Goal: Use online tool/utility: Utilize a website feature to perform a specific function

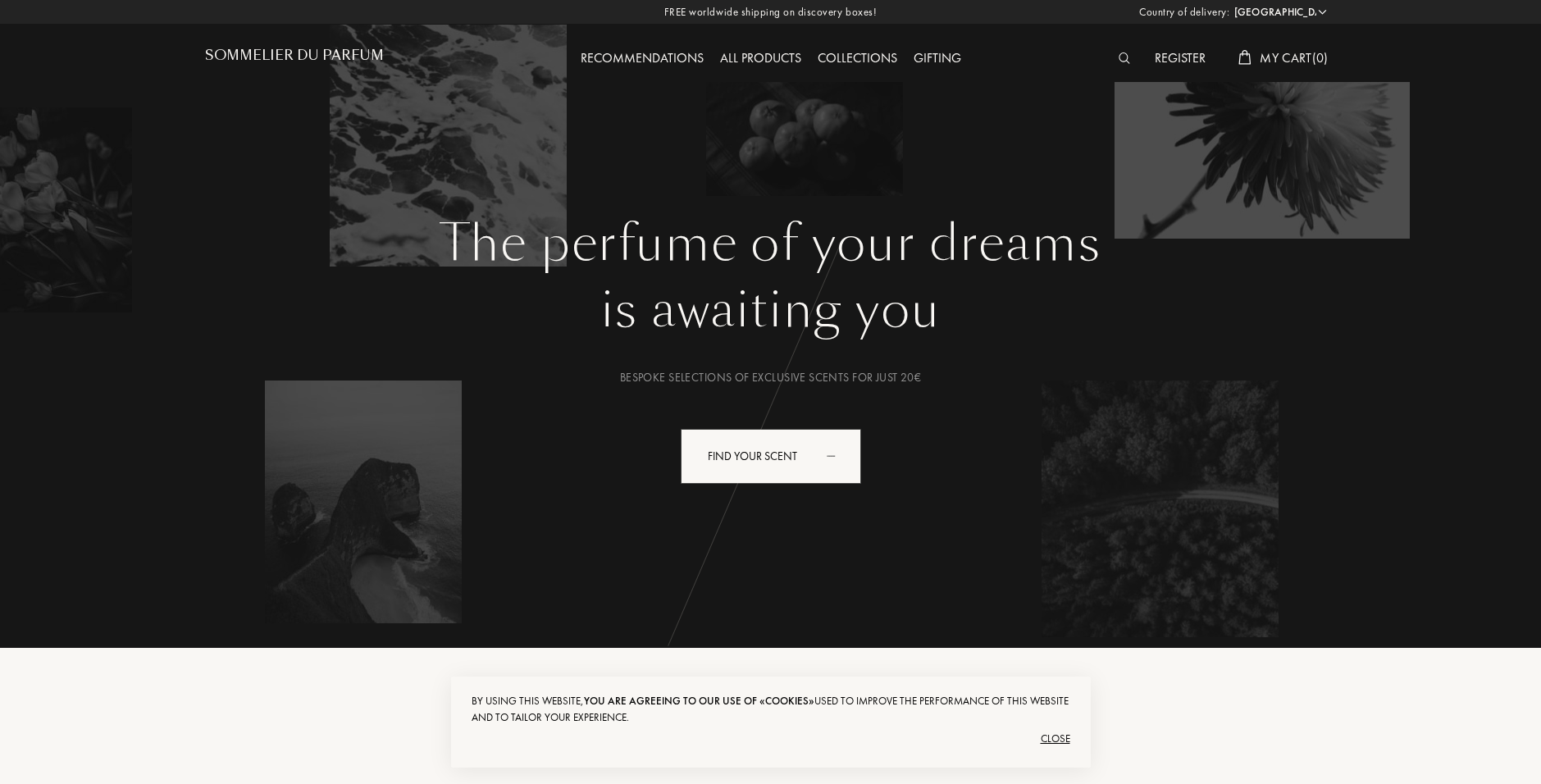
select select "ES"
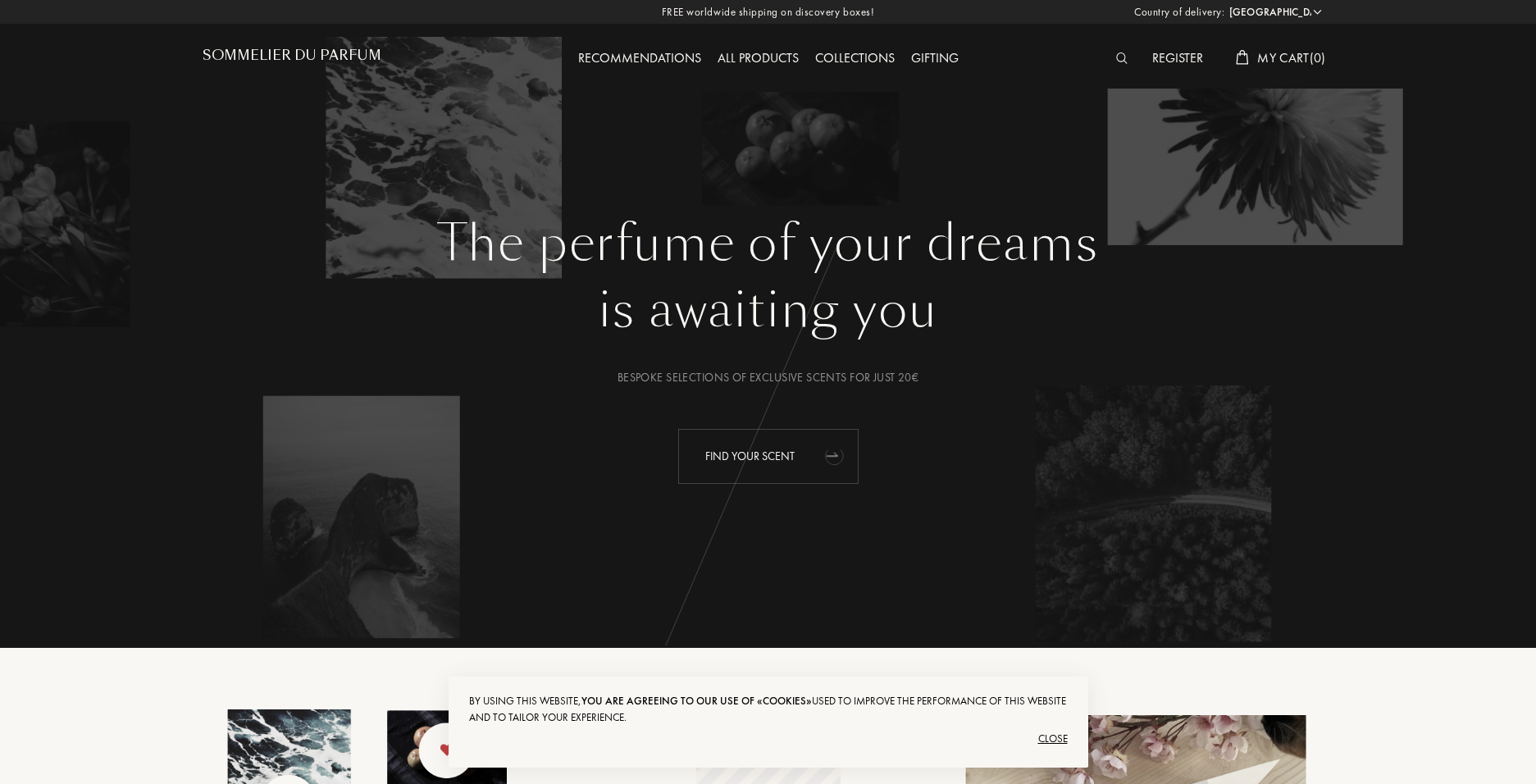
click at [819, 468] on icon "animation" at bounding box center [834, 454] width 33 height 33
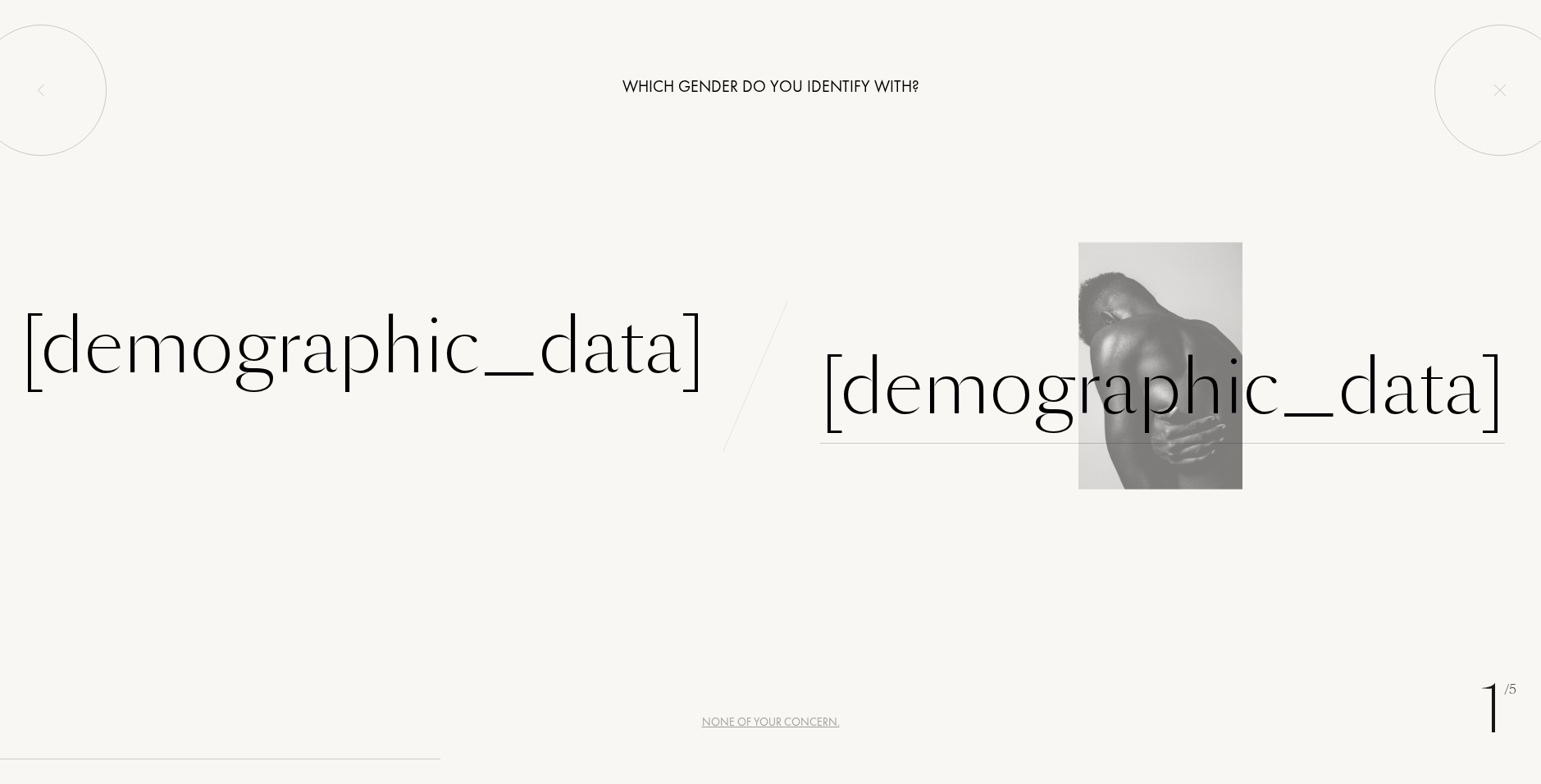
click at [890, 390] on div "Male" at bounding box center [1162, 388] width 685 height 111
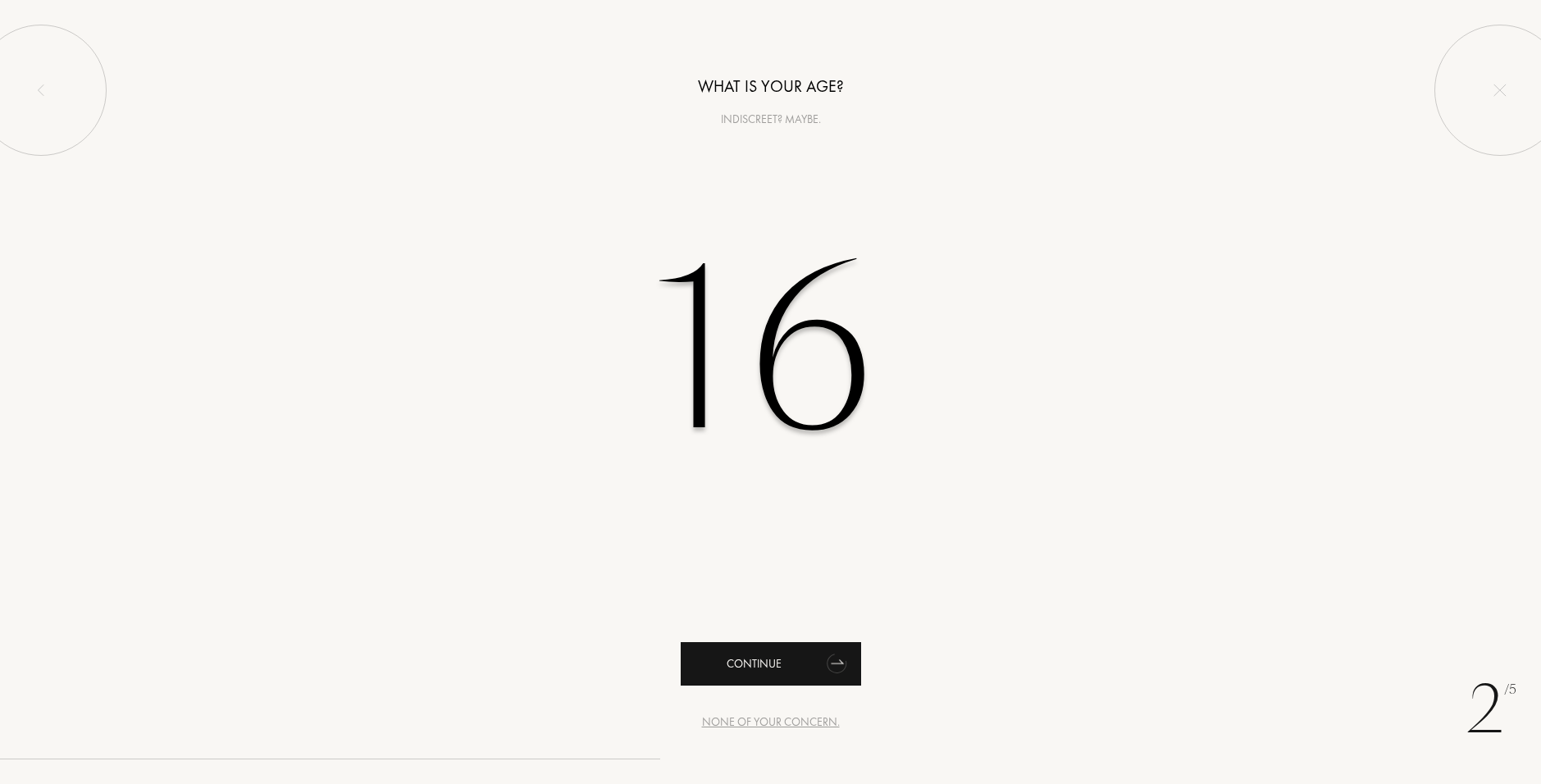
type input "16"
click at [783, 663] on div "Continue" at bounding box center [770, 664] width 181 height 44
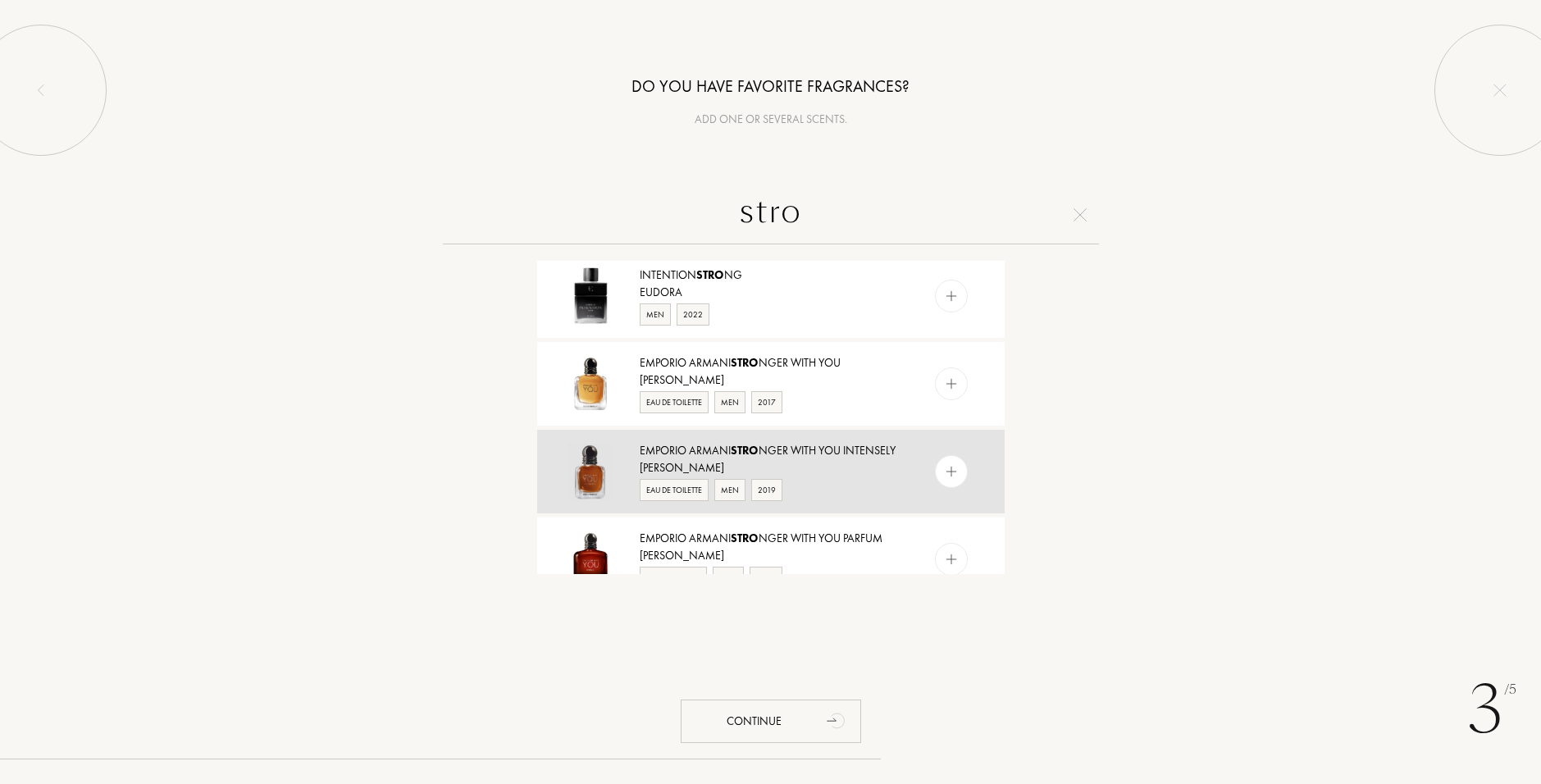
scroll to position [1066, 0]
type input "stro"
click at [946, 472] on img at bounding box center [951, 469] width 16 height 16
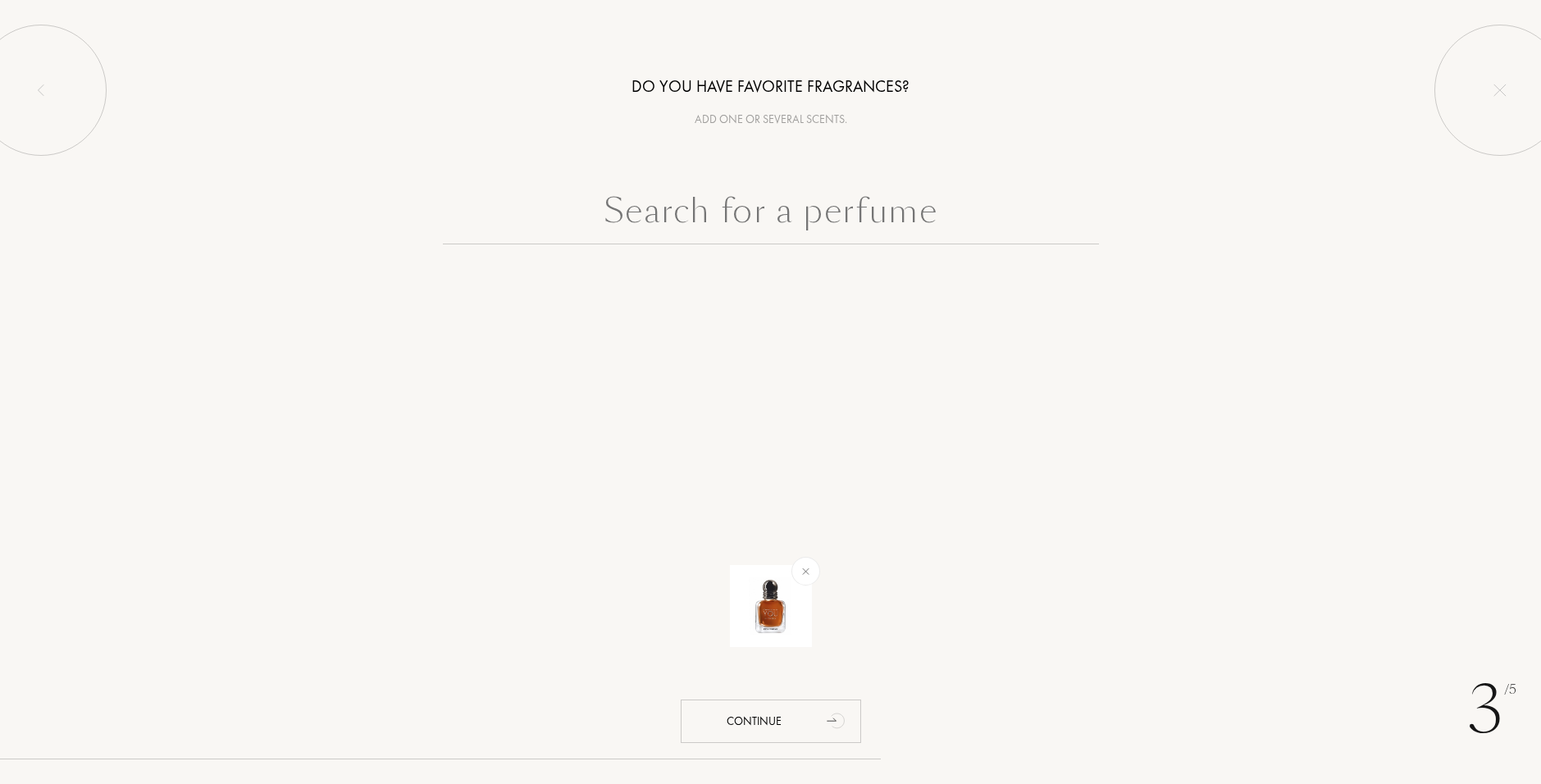
scroll to position [0, 0]
click at [790, 223] on input "text" at bounding box center [770, 215] width 657 height 59
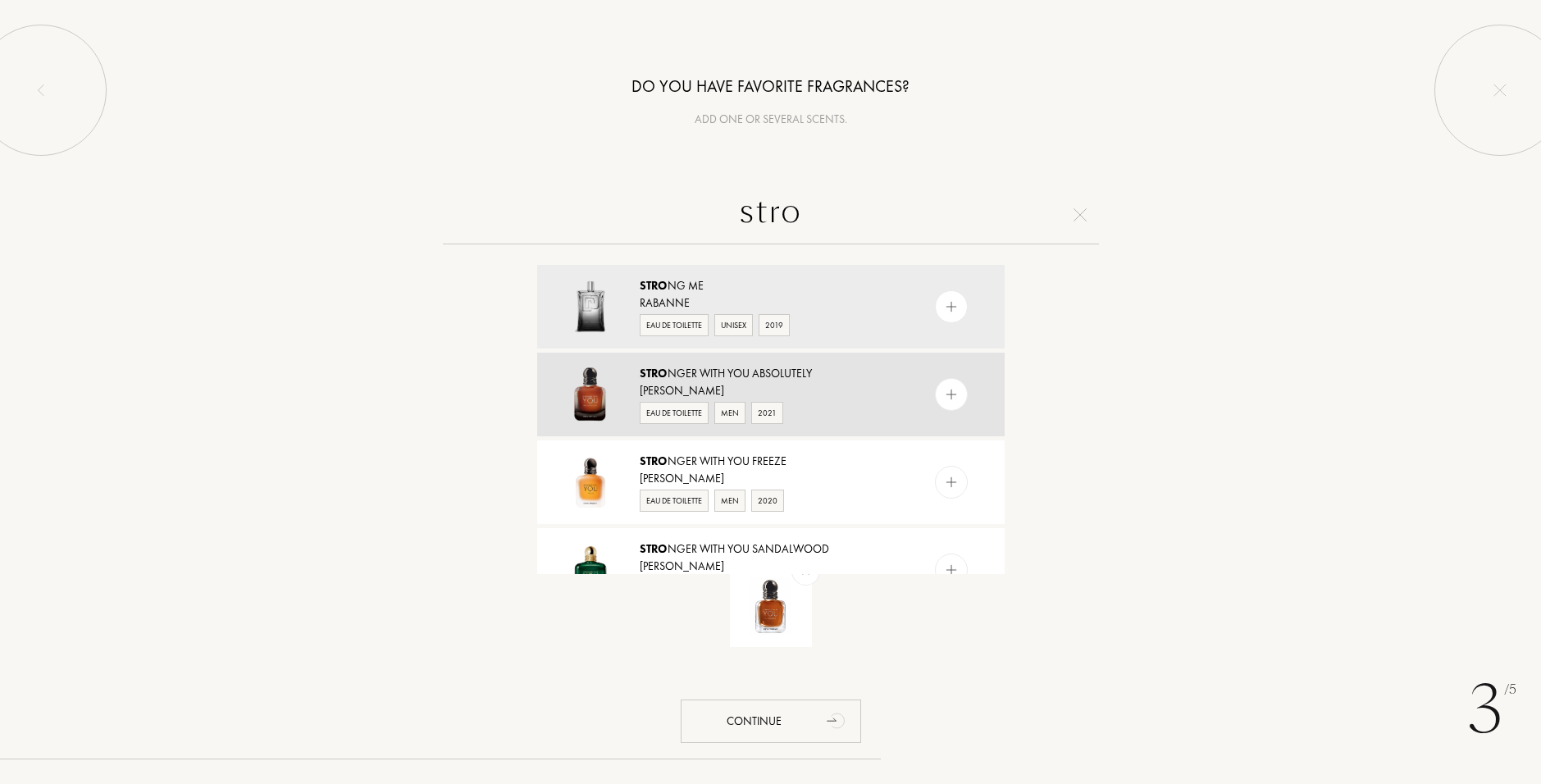
type input "stro"
click at [954, 400] on img at bounding box center [951, 394] width 16 height 16
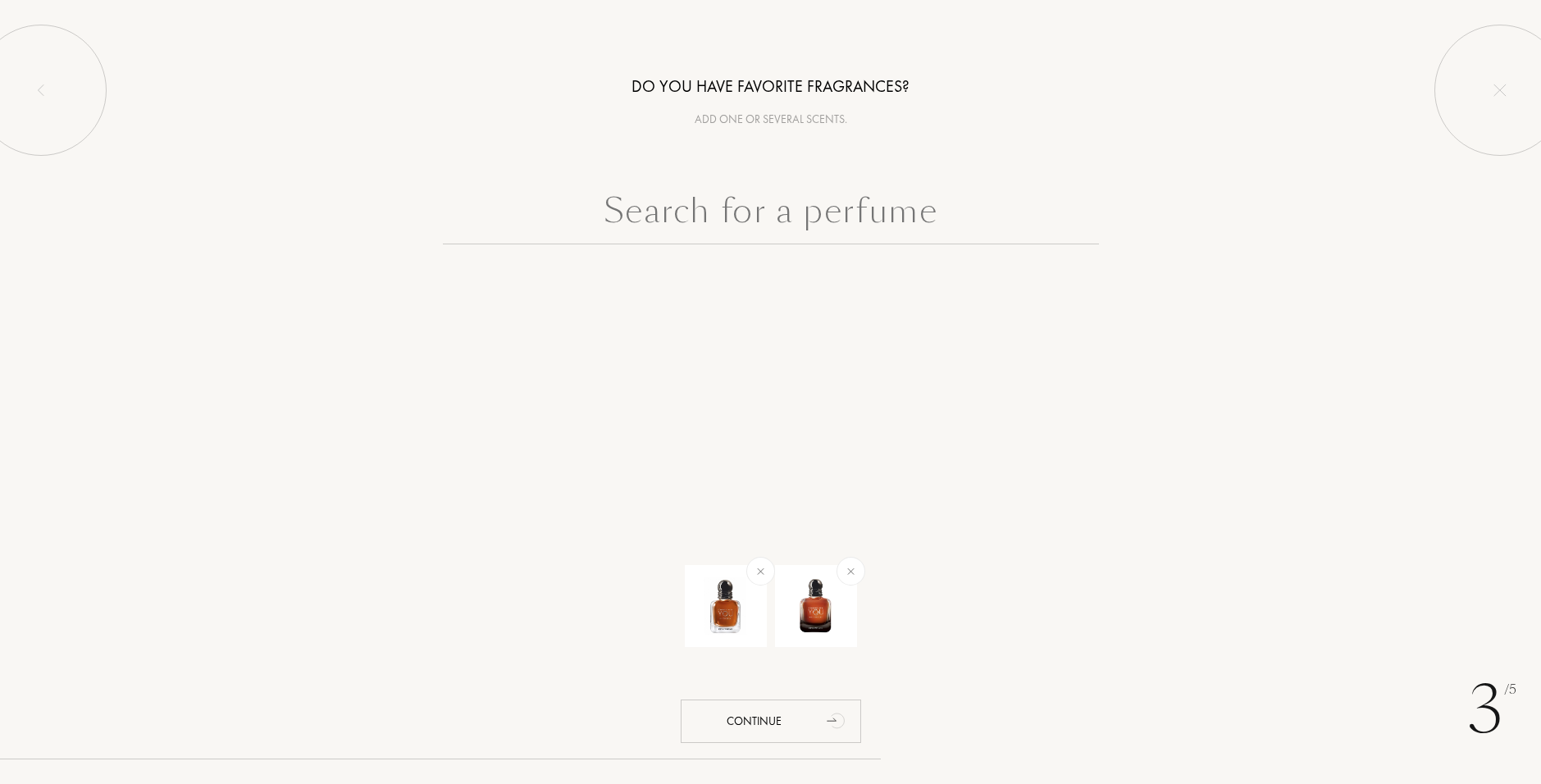
click at [889, 236] on input "text" at bounding box center [770, 215] width 657 height 59
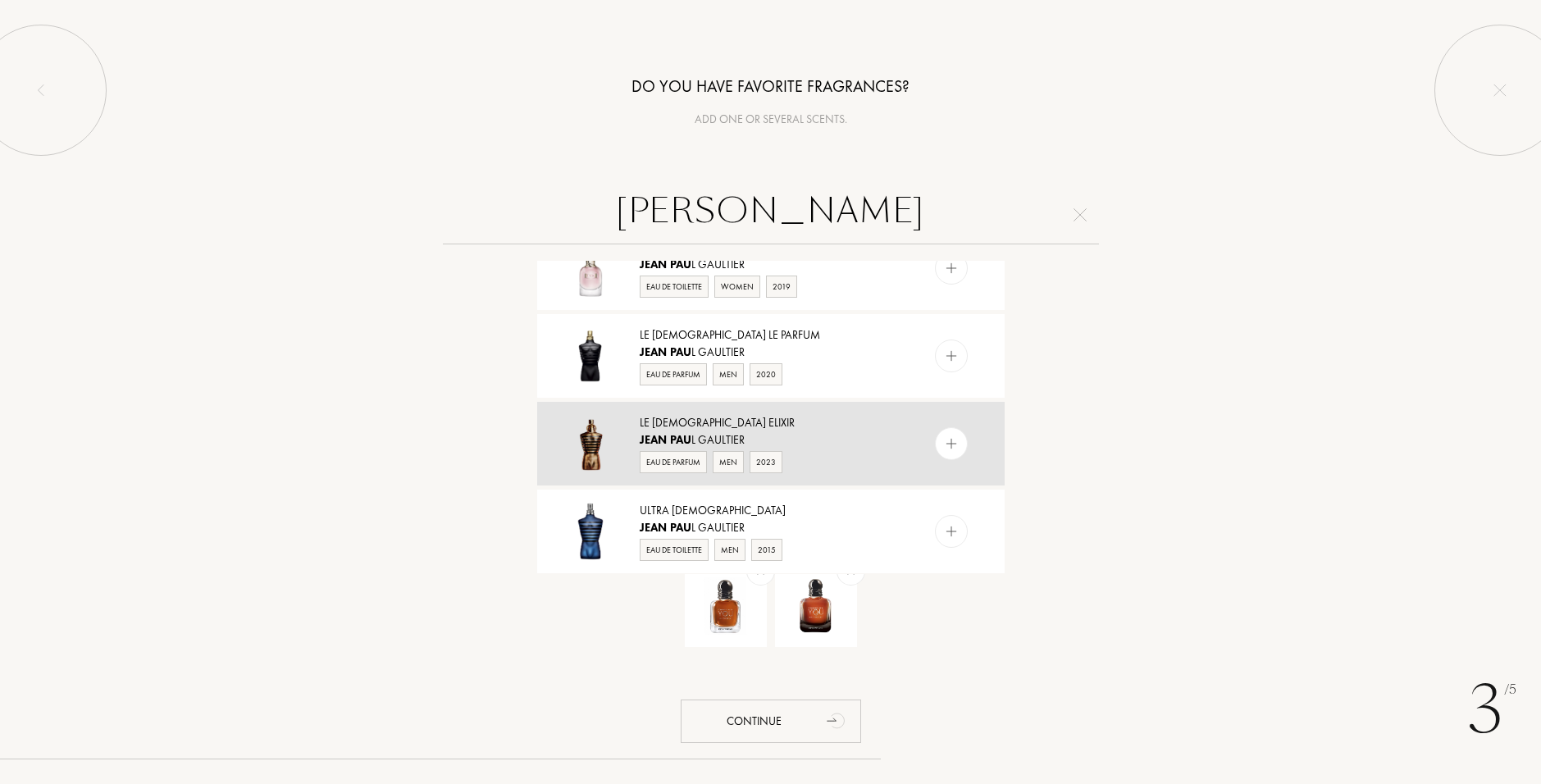
scroll to position [409, 0]
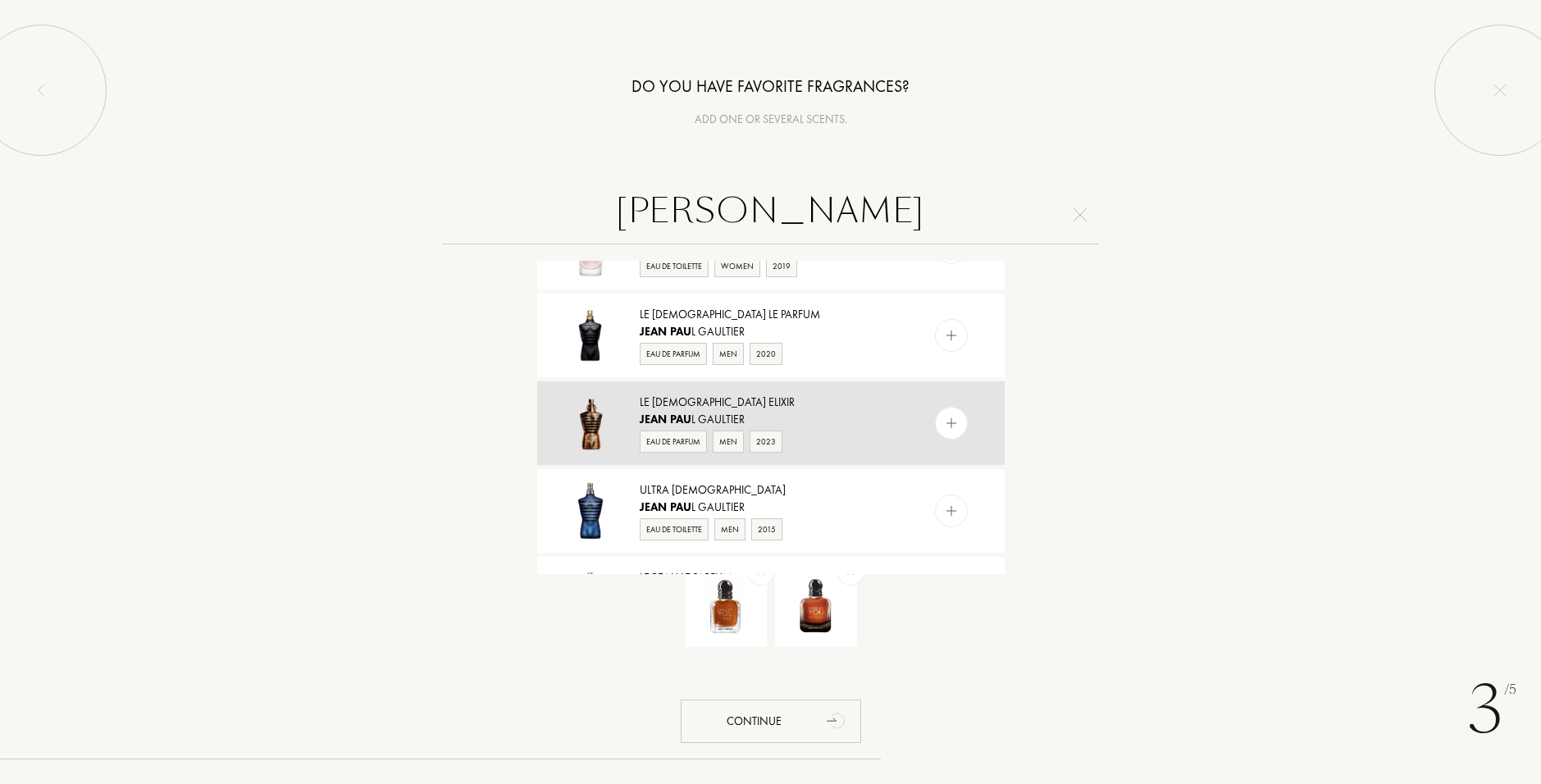
type input "jean pau"
click at [950, 427] on img at bounding box center [951, 423] width 16 height 16
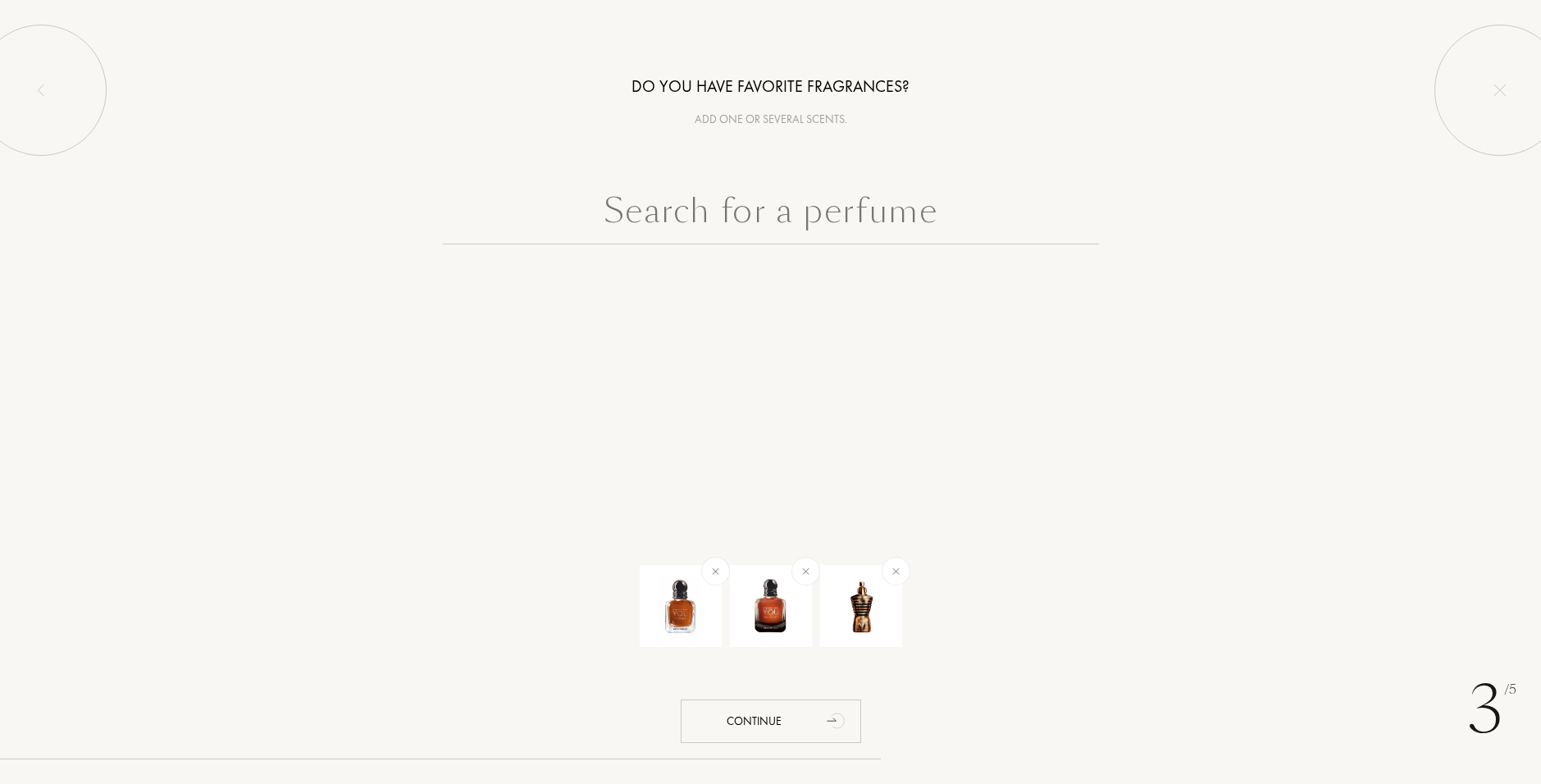
scroll to position [0, 0]
click at [819, 230] on input "text" at bounding box center [770, 215] width 657 height 59
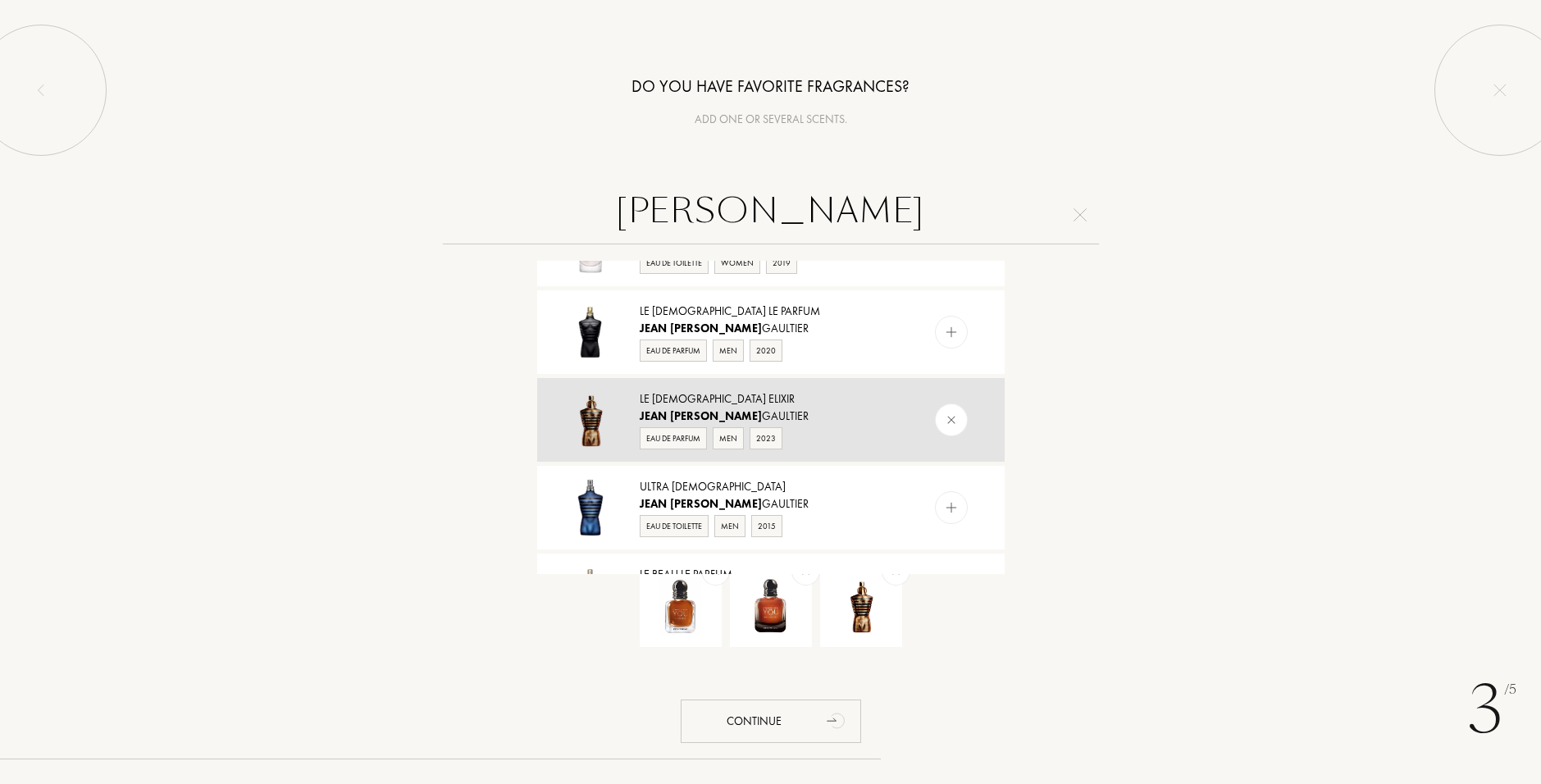
scroll to position [409, 0]
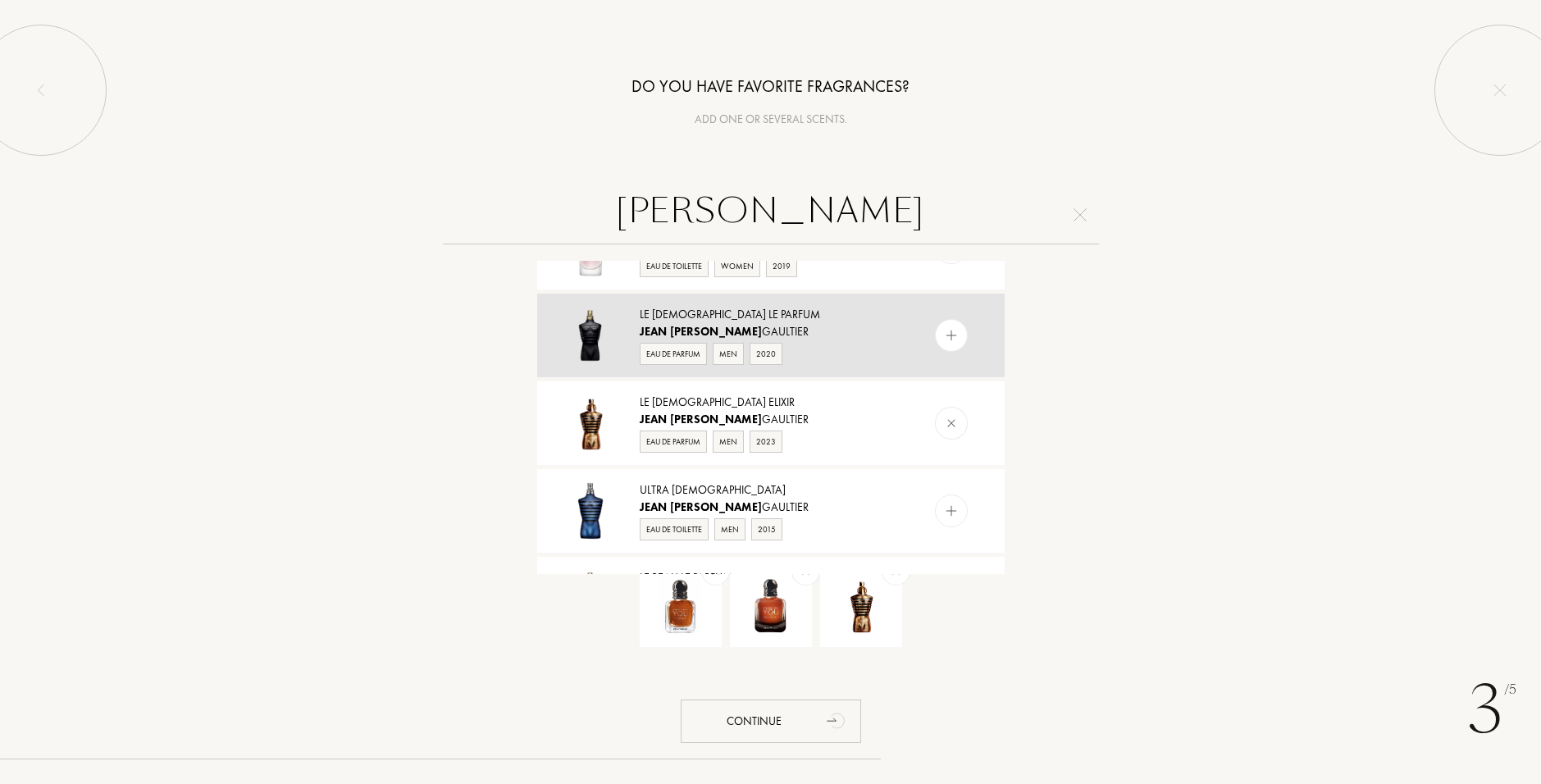
type input "jean paul"
click at [948, 325] on div at bounding box center [951, 335] width 33 height 33
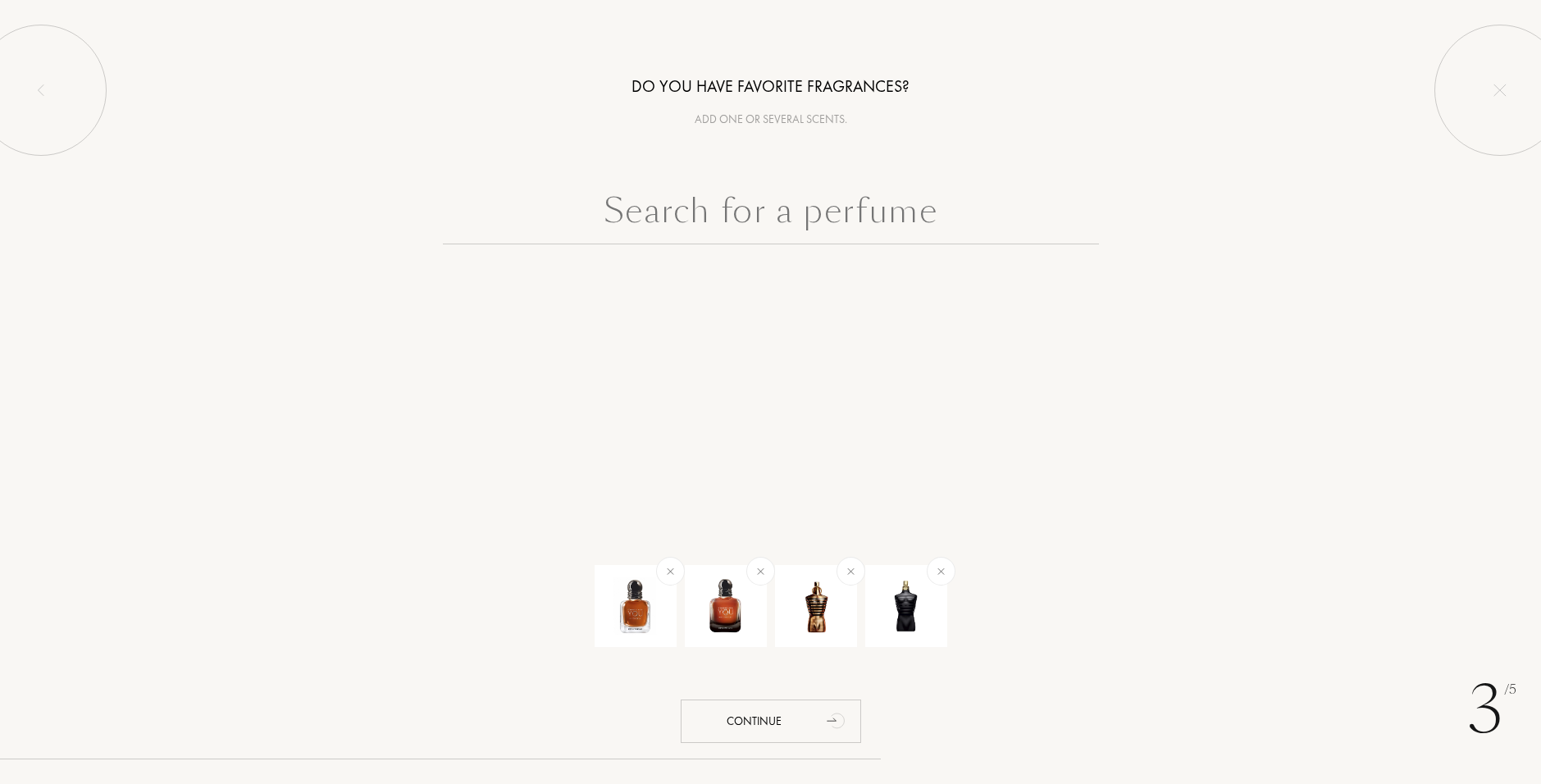
click at [887, 217] on input "text" at bounding box center [770, 215] width 657 height 59
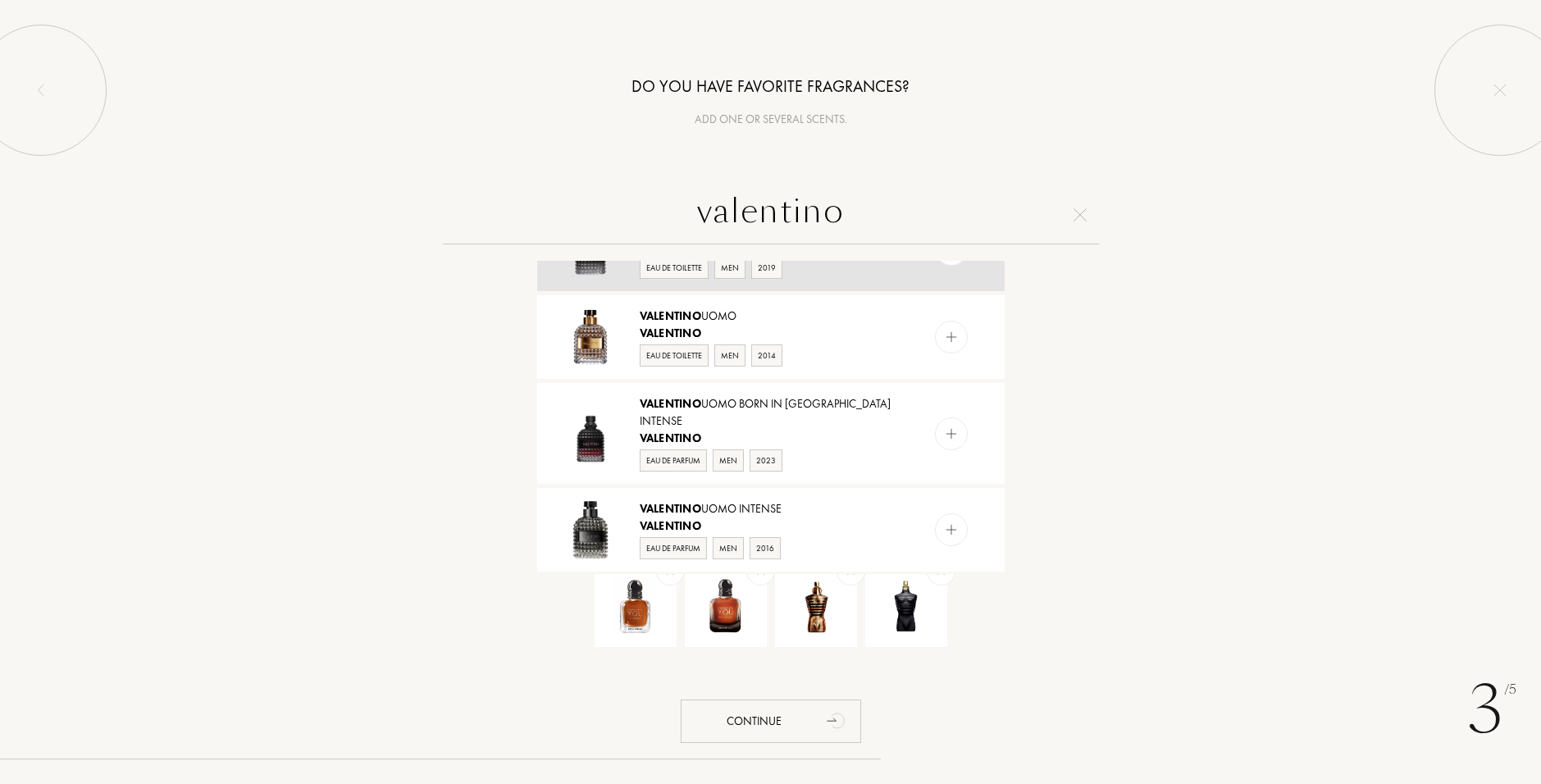
scroll to position [164, 0]
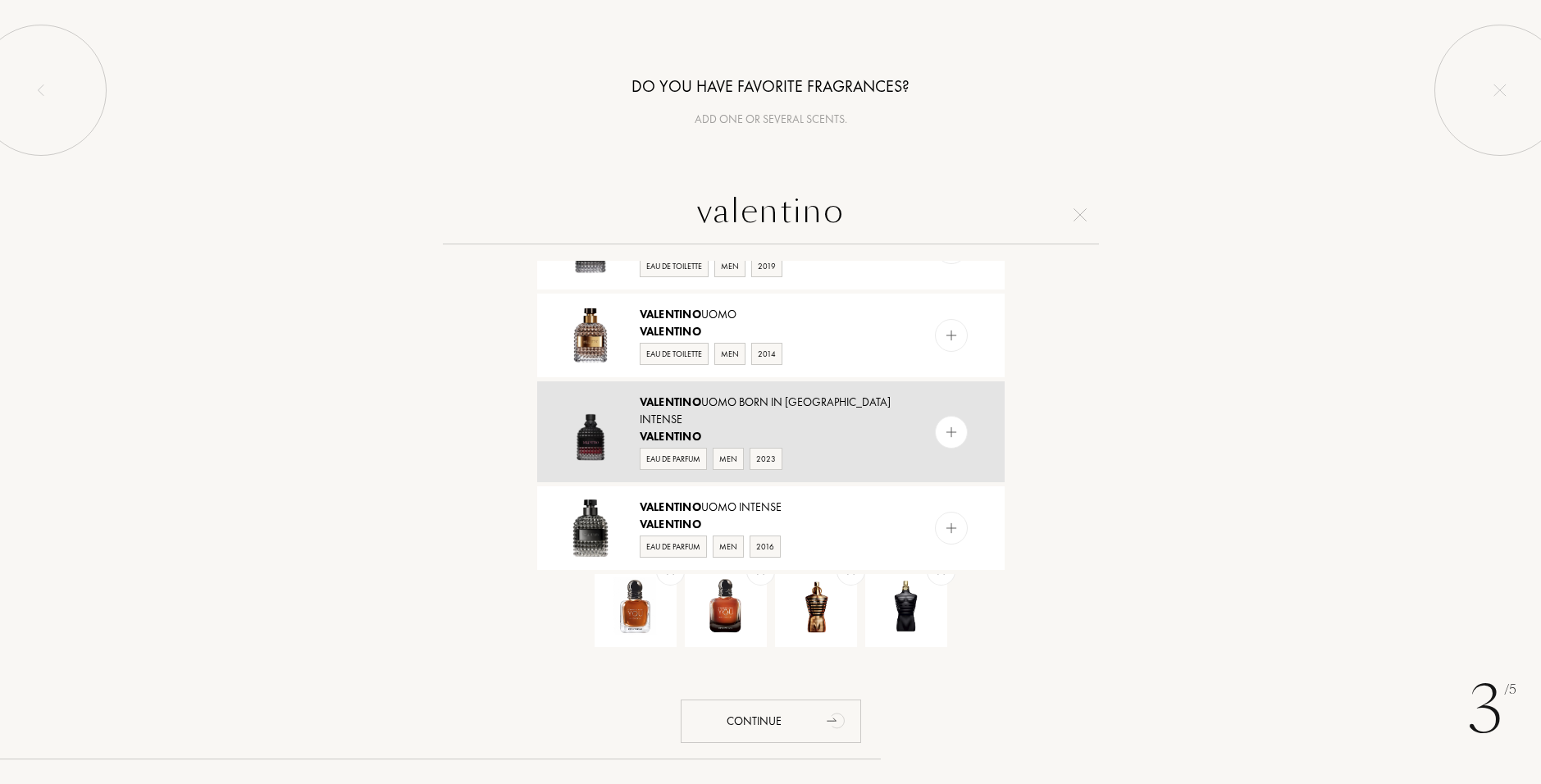
type input "valentino"
click at [950, 423] on img at bounding box center [951, 431] width 16 height 16
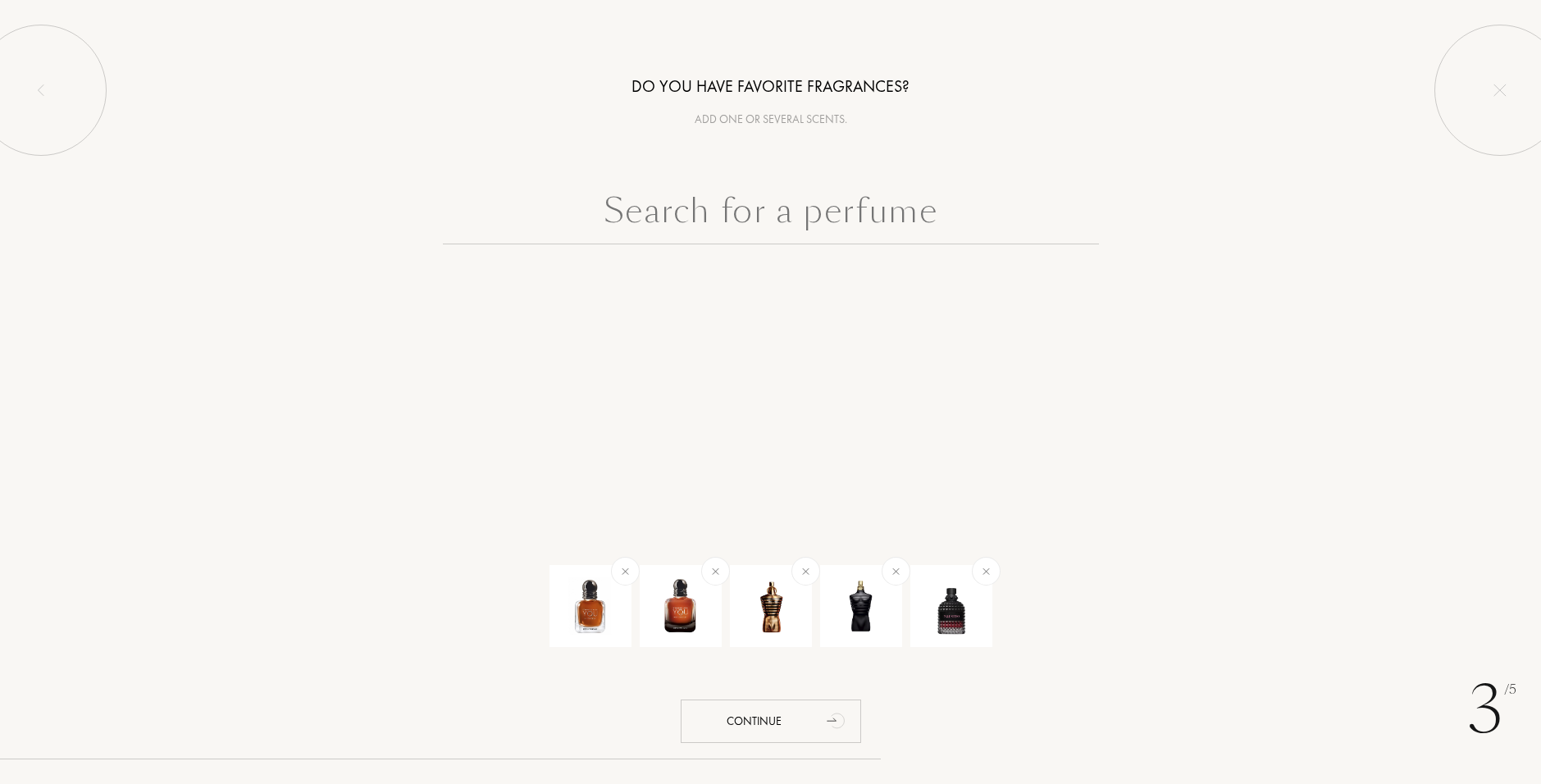
scroll to position [0, 0]
click at [828, 204] on input "text" at bounding box center [770, 215] width 657 height 59
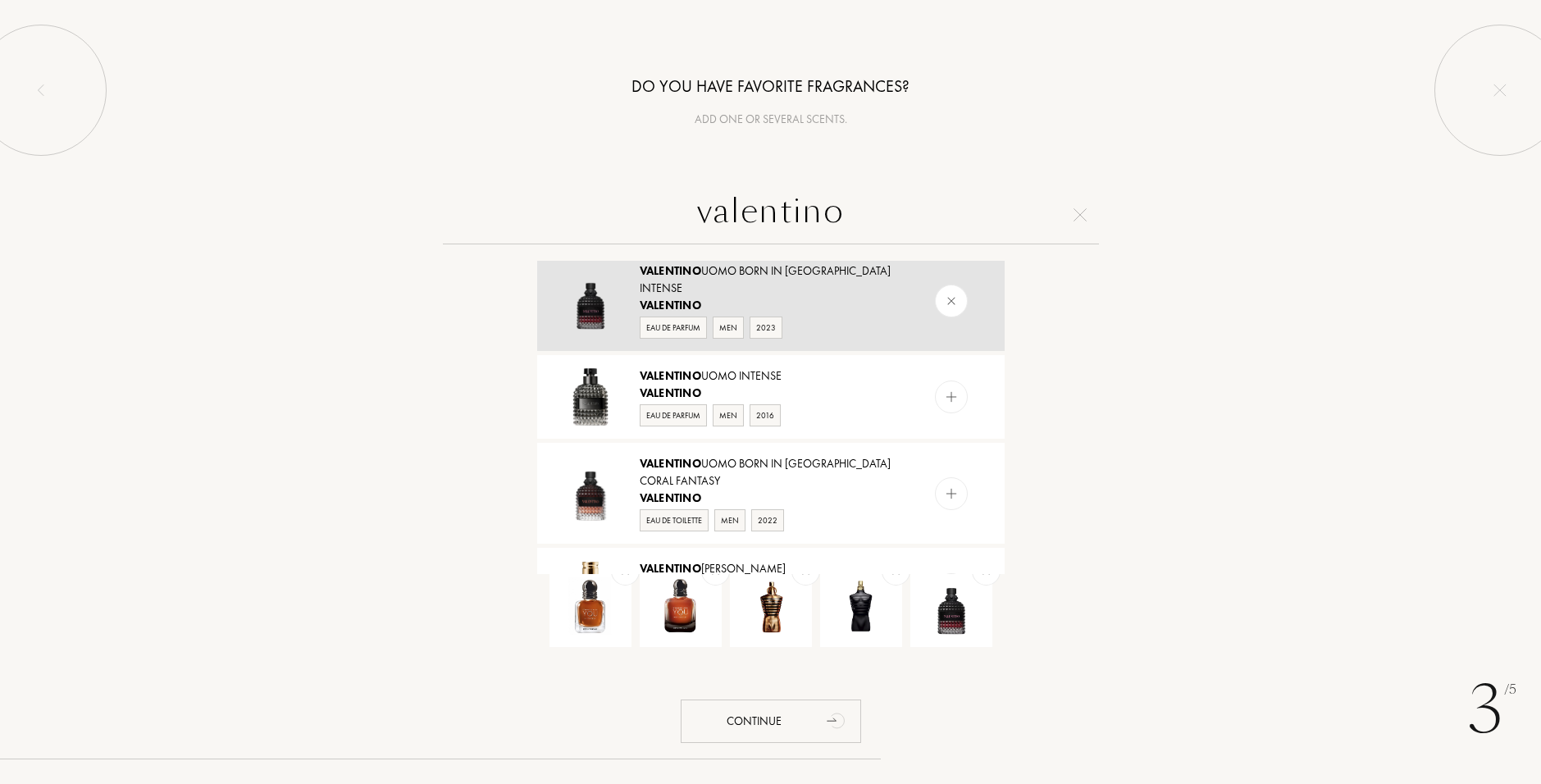
scroll to position [328, 0]
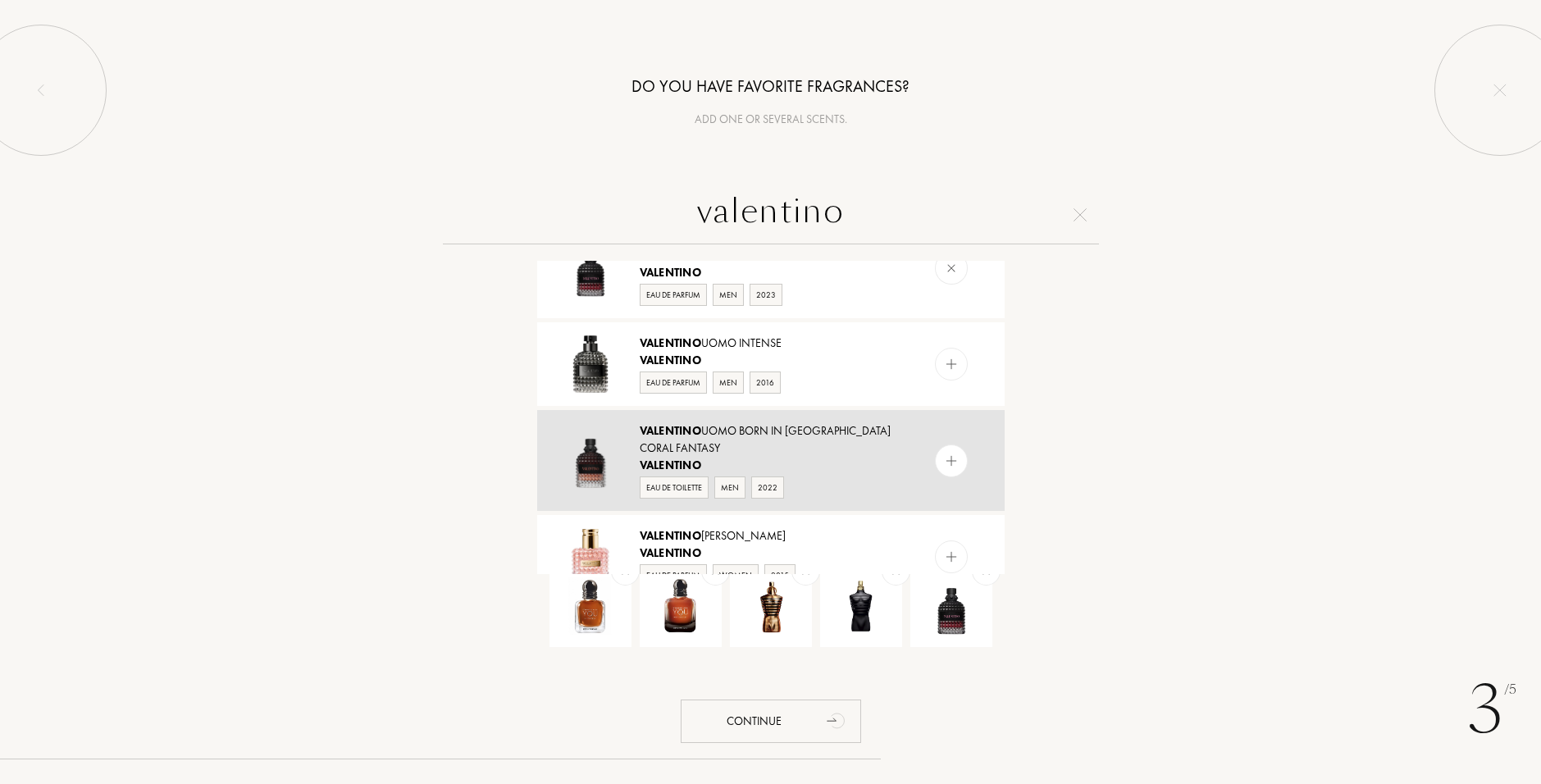
type input "valentino"
click at [951, 452] on img at bounding box center [951, 460] width 16 height 16
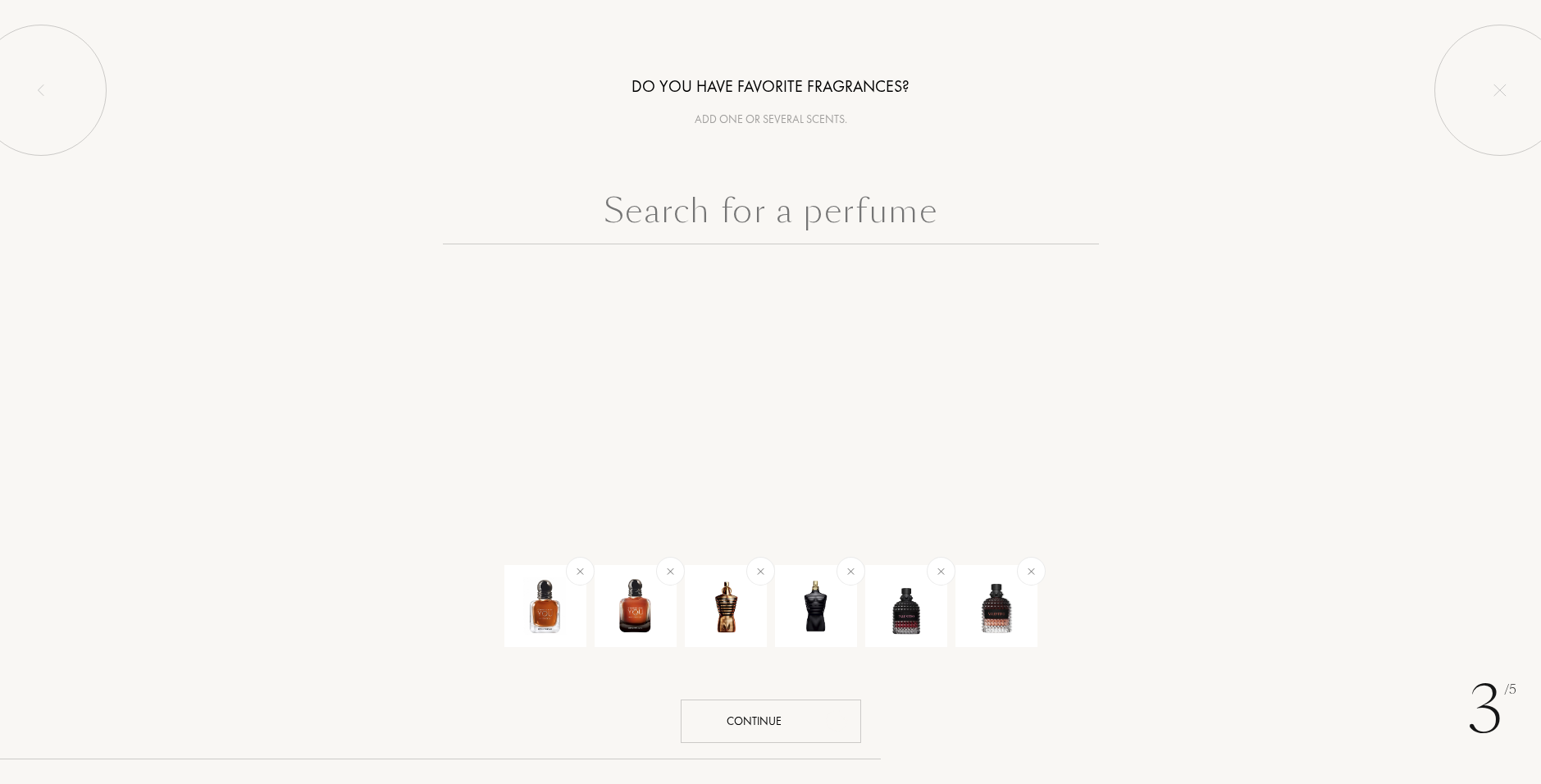
click at [829, 709] on icon "animation" at bounding box center [837, 719] width 33 height 33
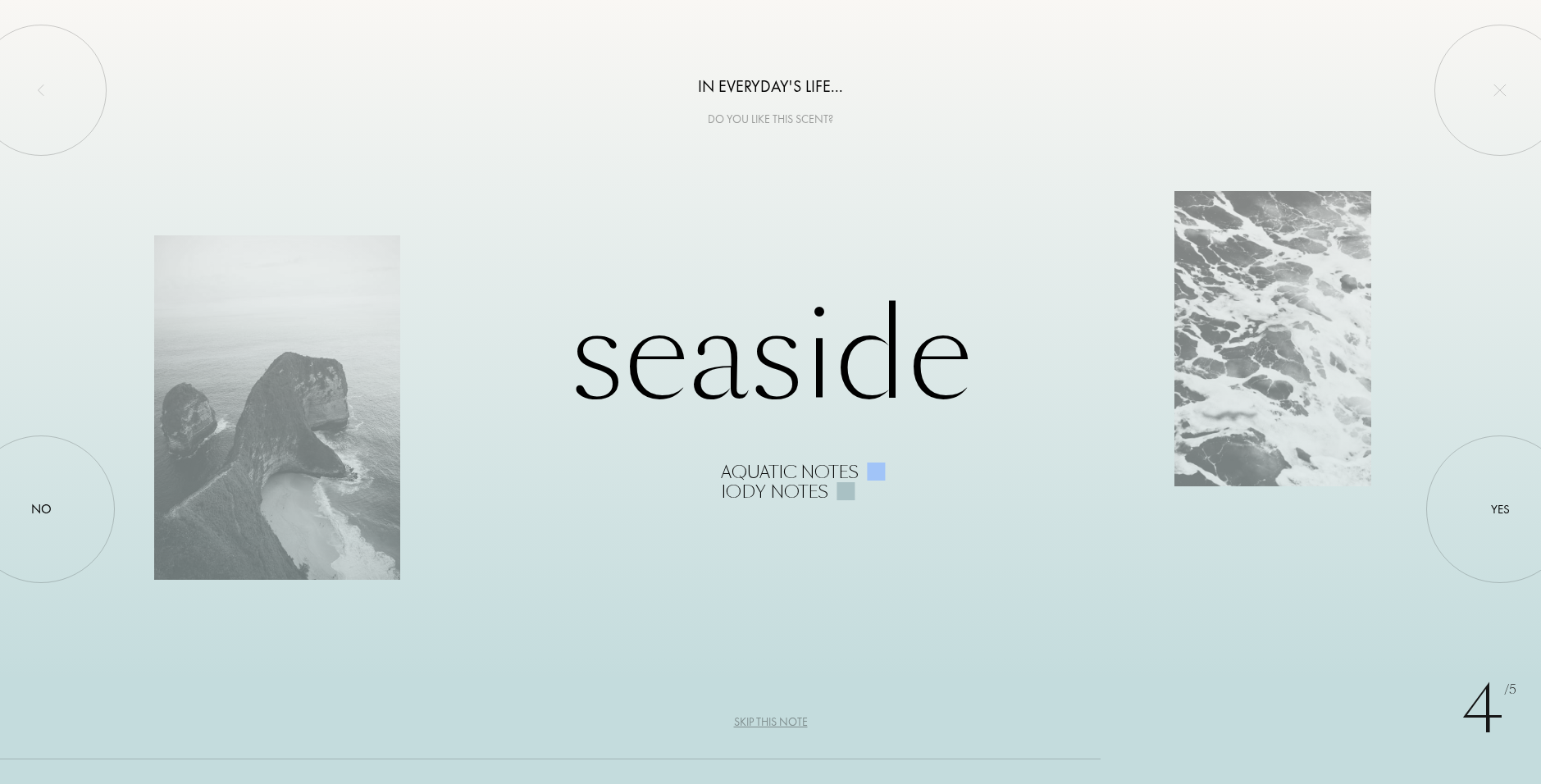
click at [788, 729] on div "Skip this note" at bounding box center [771, 721] width 74 height 17
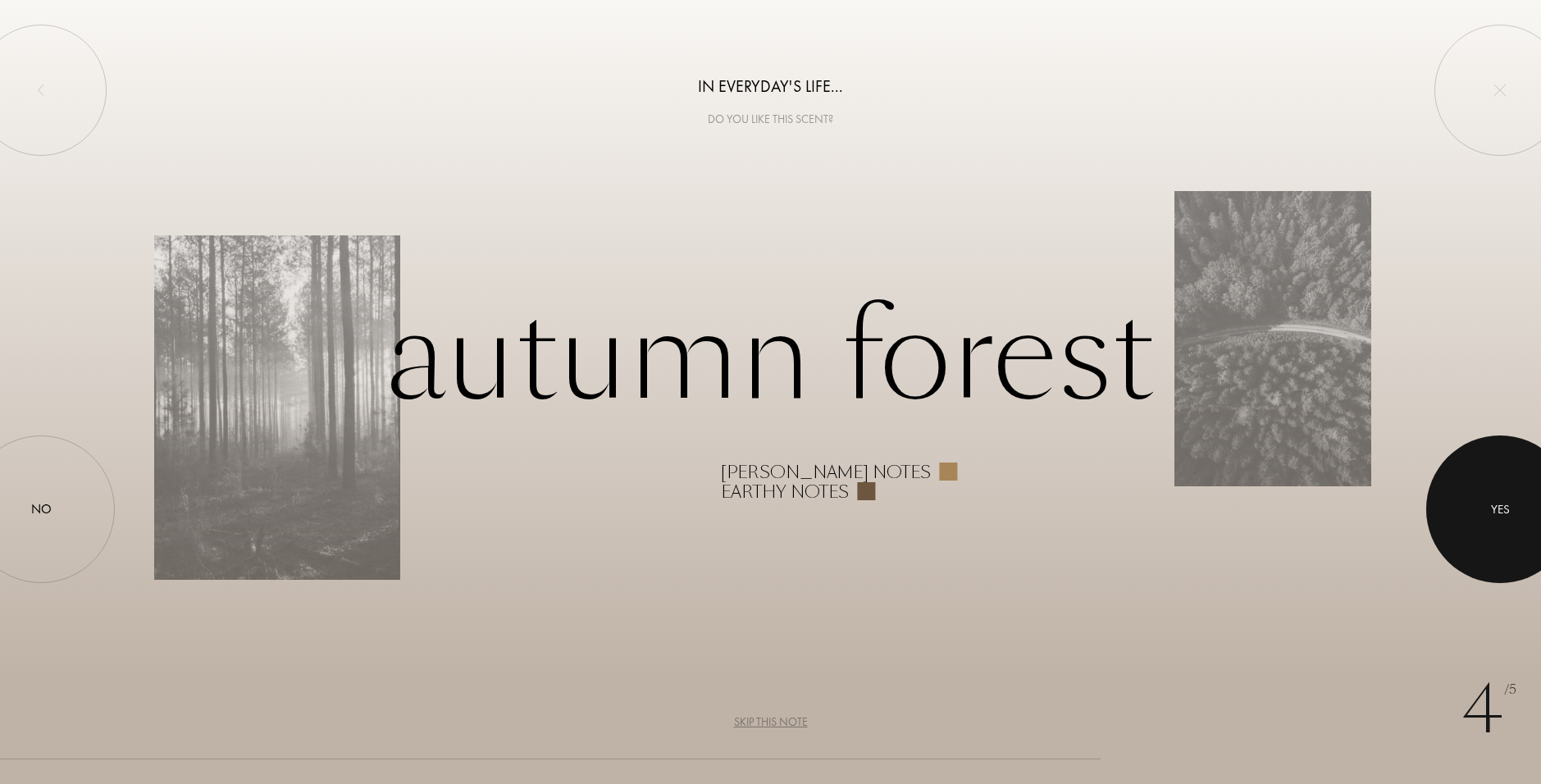
click at [1471, 505] on div at bounding box center [1500, 509] width 148 height 148
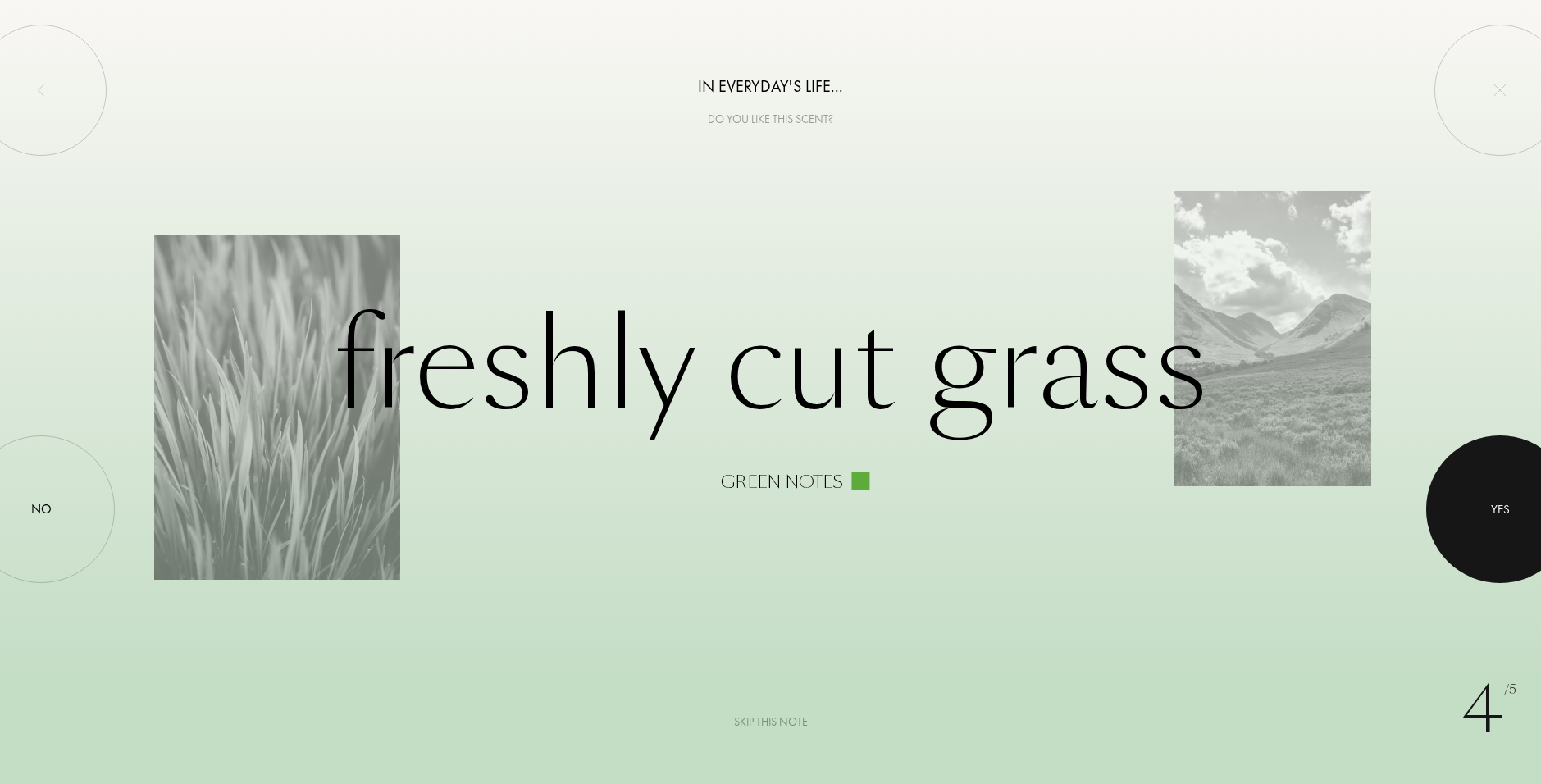
click at [1473, 547] on div at bounding box center [1500, 509] width 148 height 148
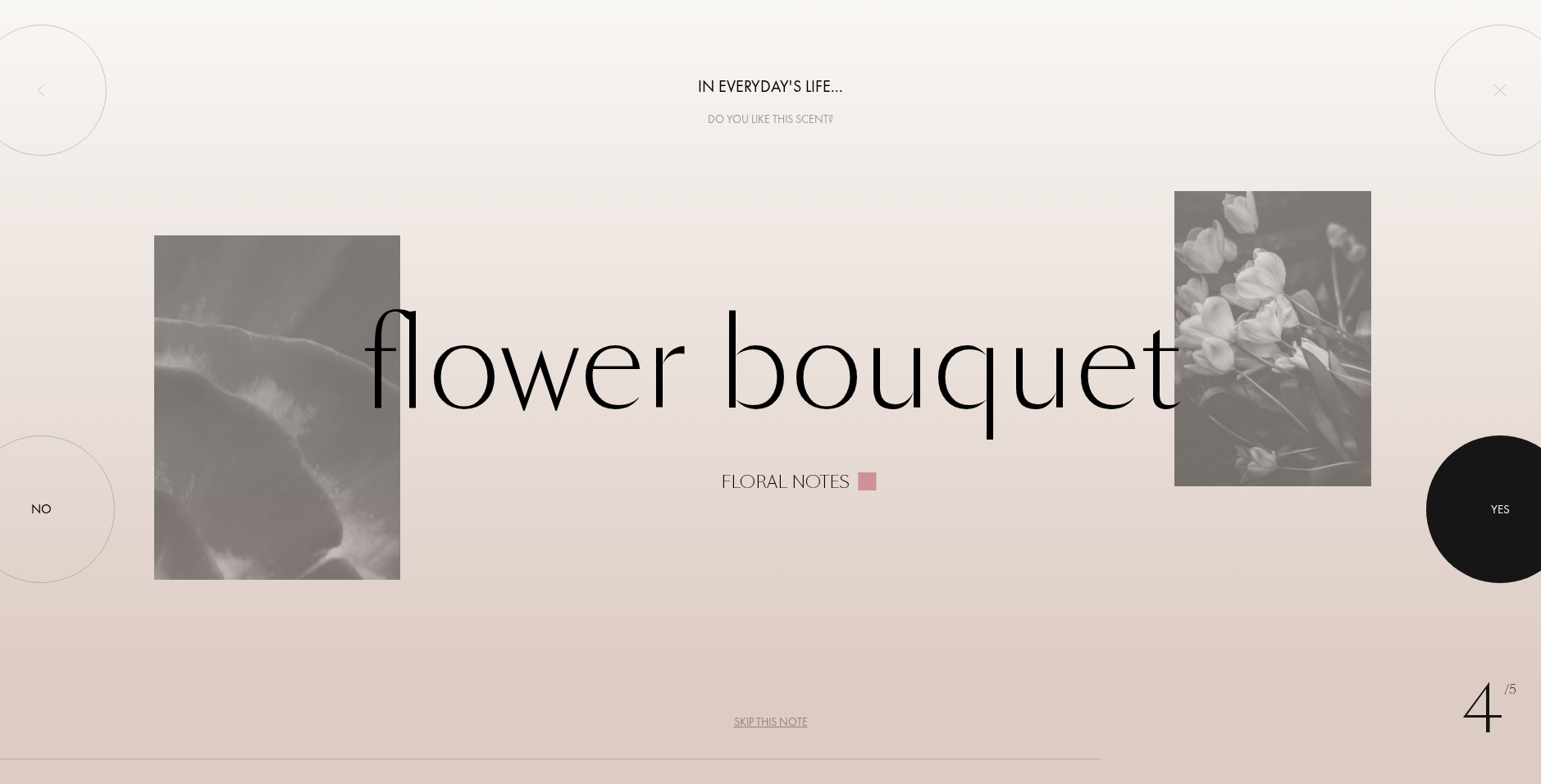
click at [1467, 546] on div at bounding box center [1500, 509] width 148 height 148
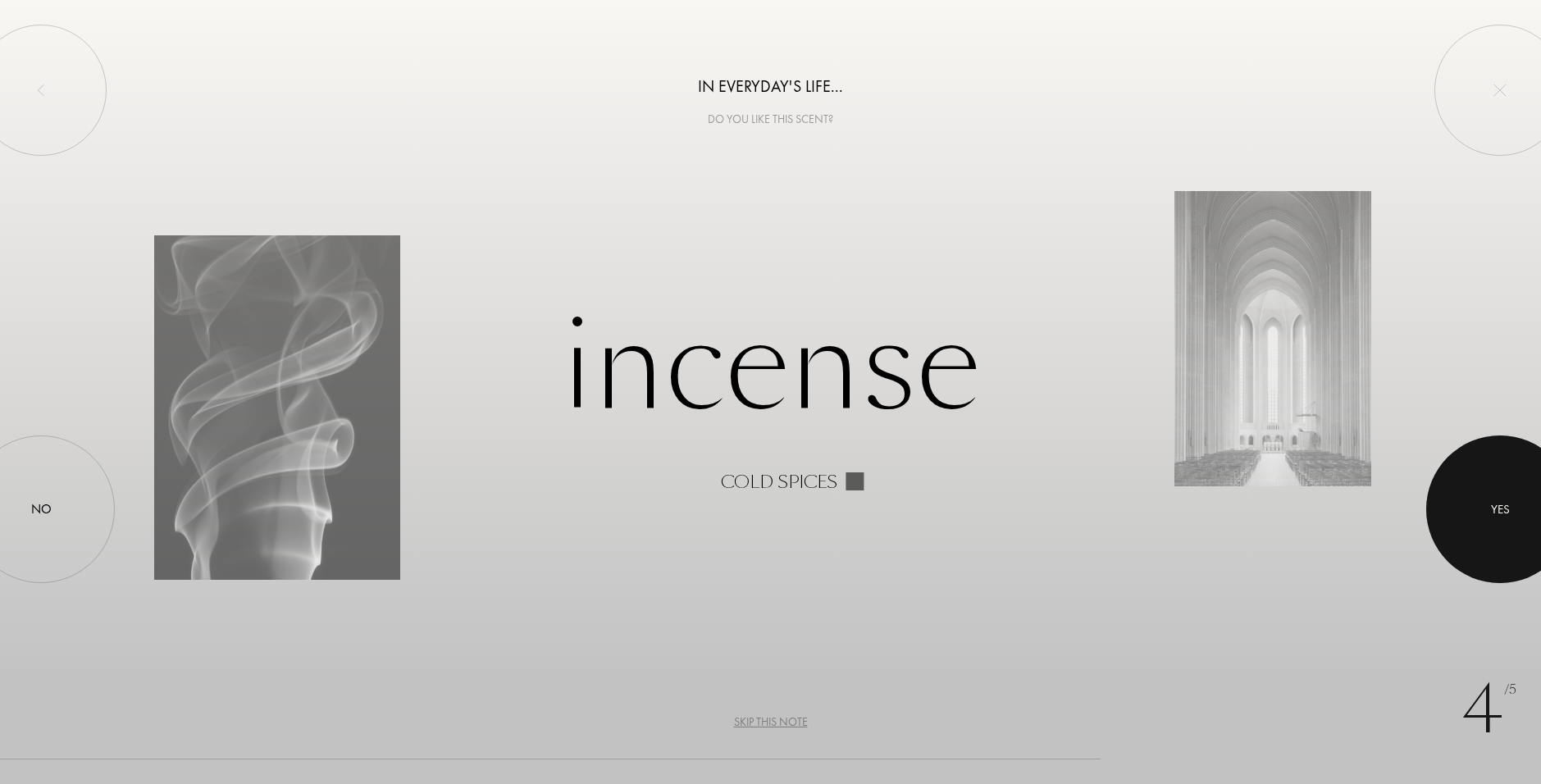
click at [1467, 546] on div at bounding box center [1500, 509] width 148 height 148
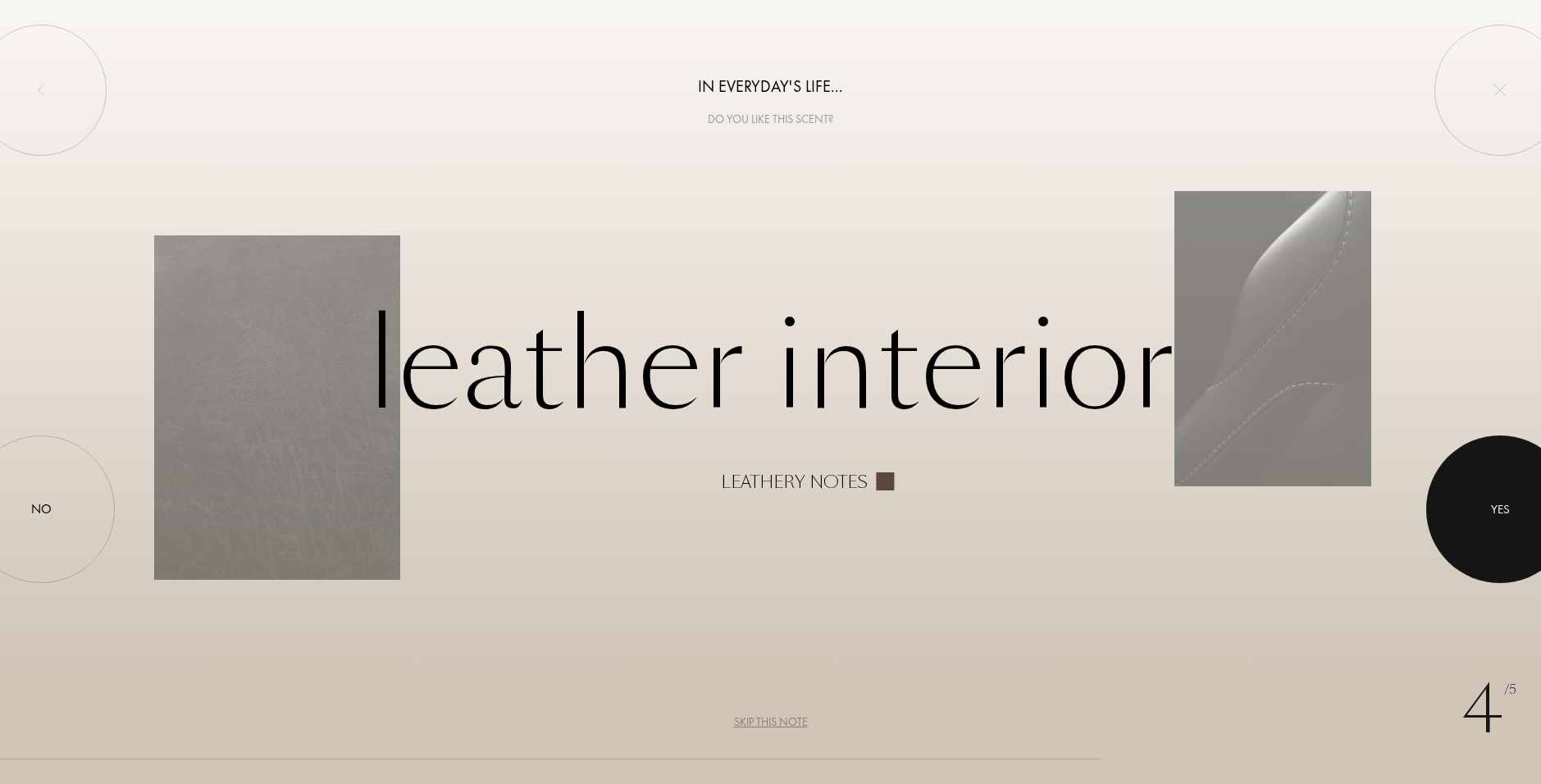
click at [1467, 546] on div at bounding box center [1500, 509] width 148 height 148
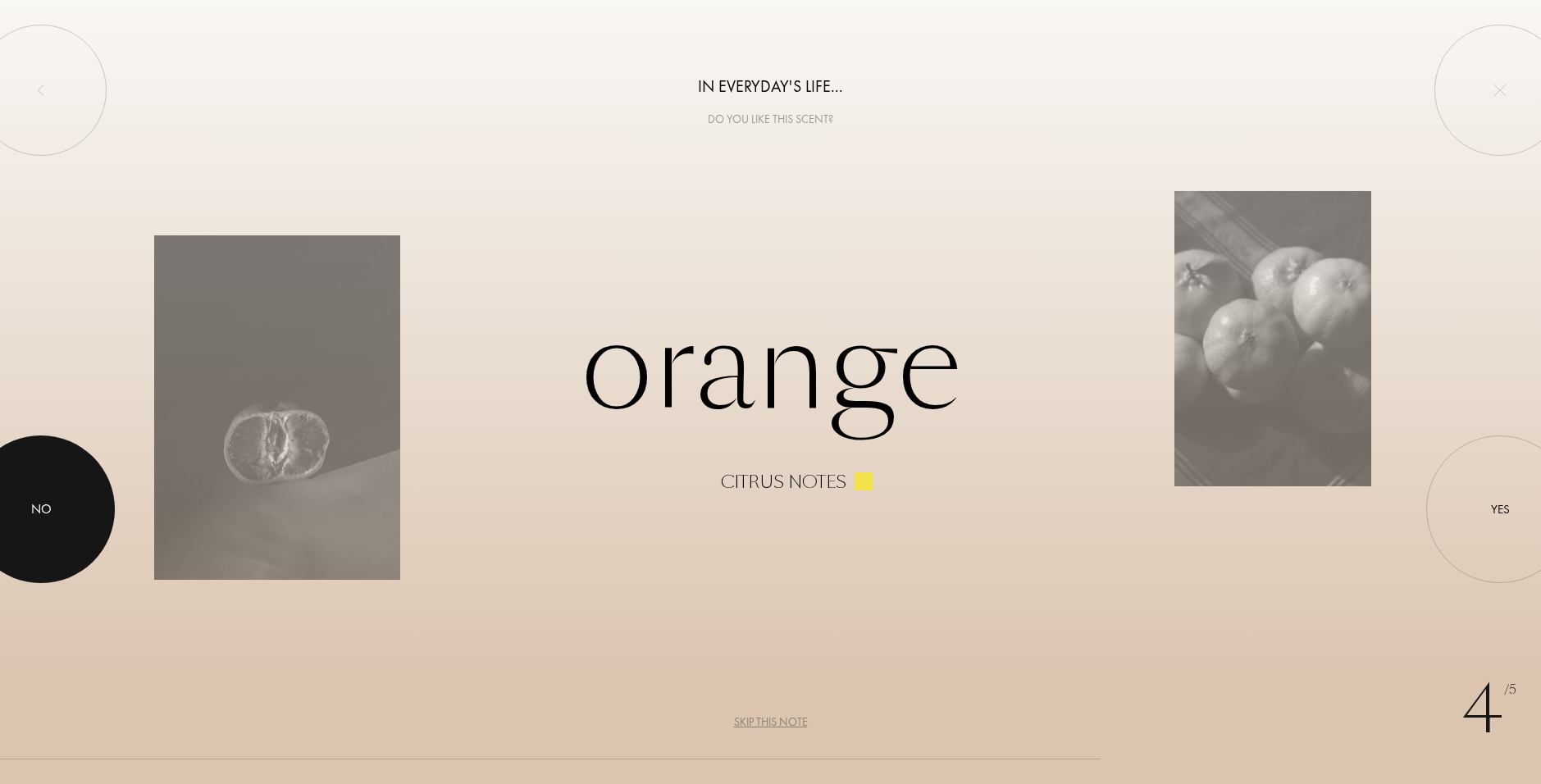
click at [48, 501] on div "No" at bounding box center [41, 509] width 21 height 20
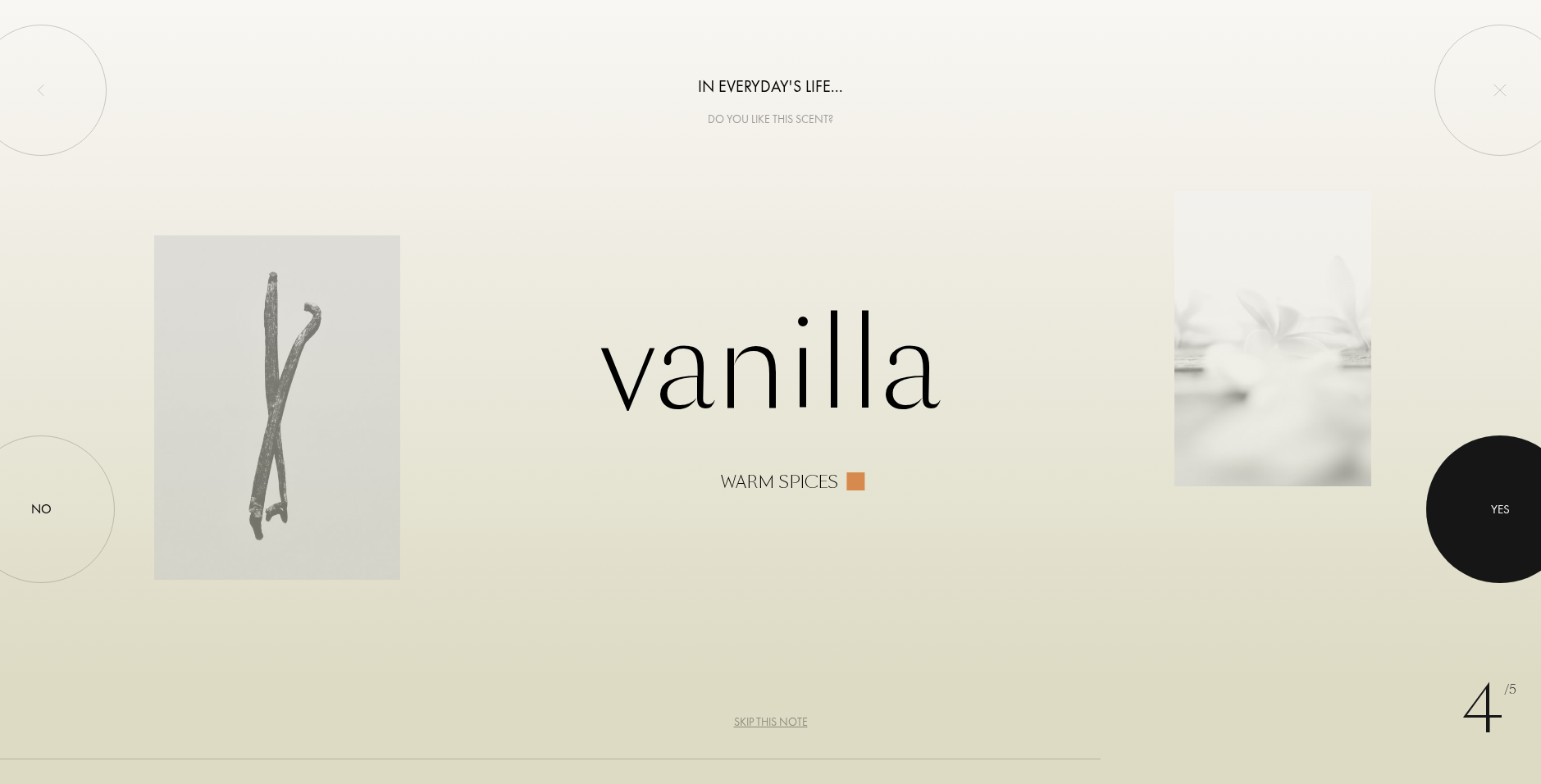
click at [1492, 510] on div "Yes" at bounding box center [1500, 509] width 19 height 19
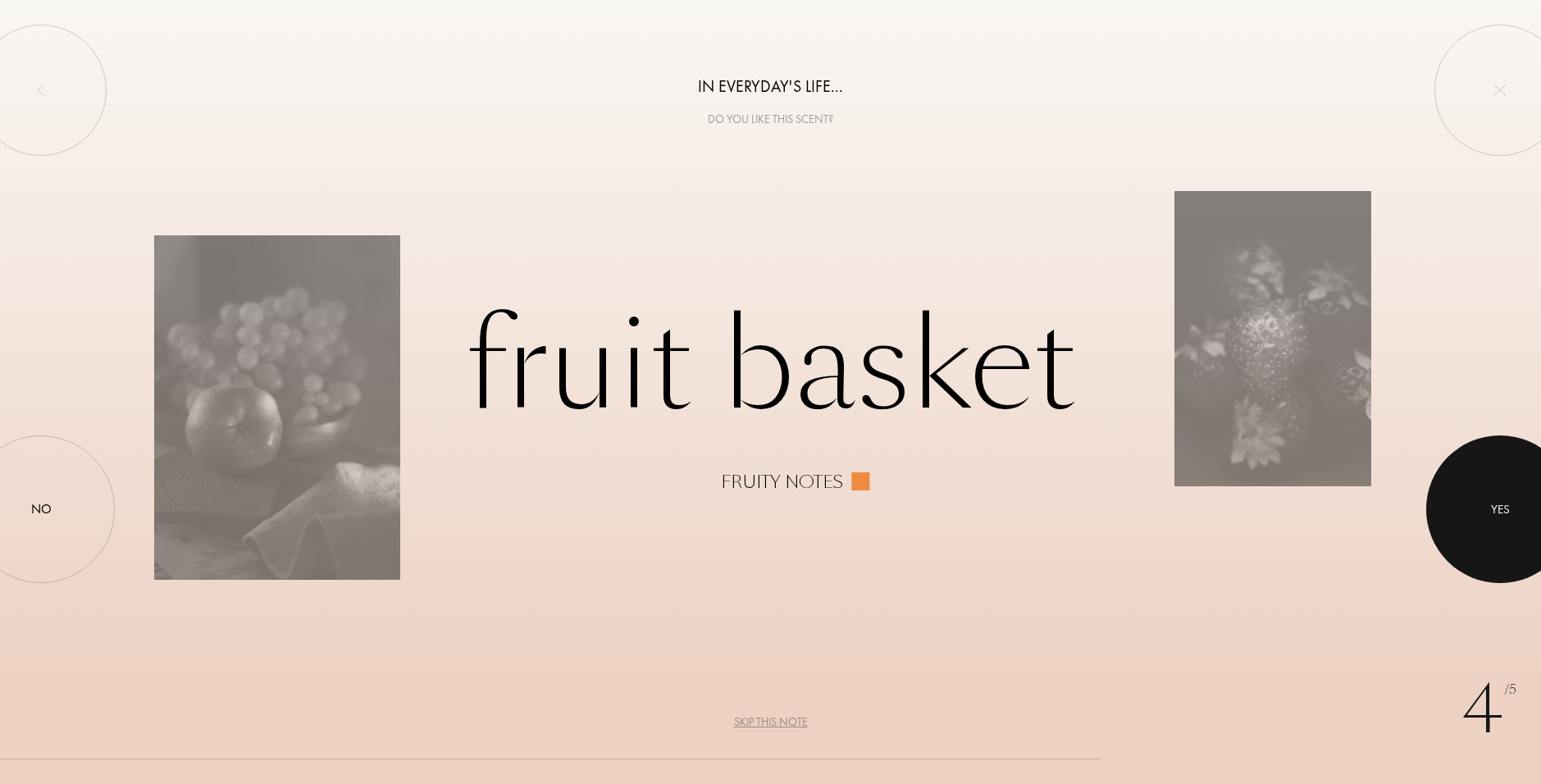
click at [1492, 510] on div "Yes" at bounding box center [1500, 509] width 19 height 19
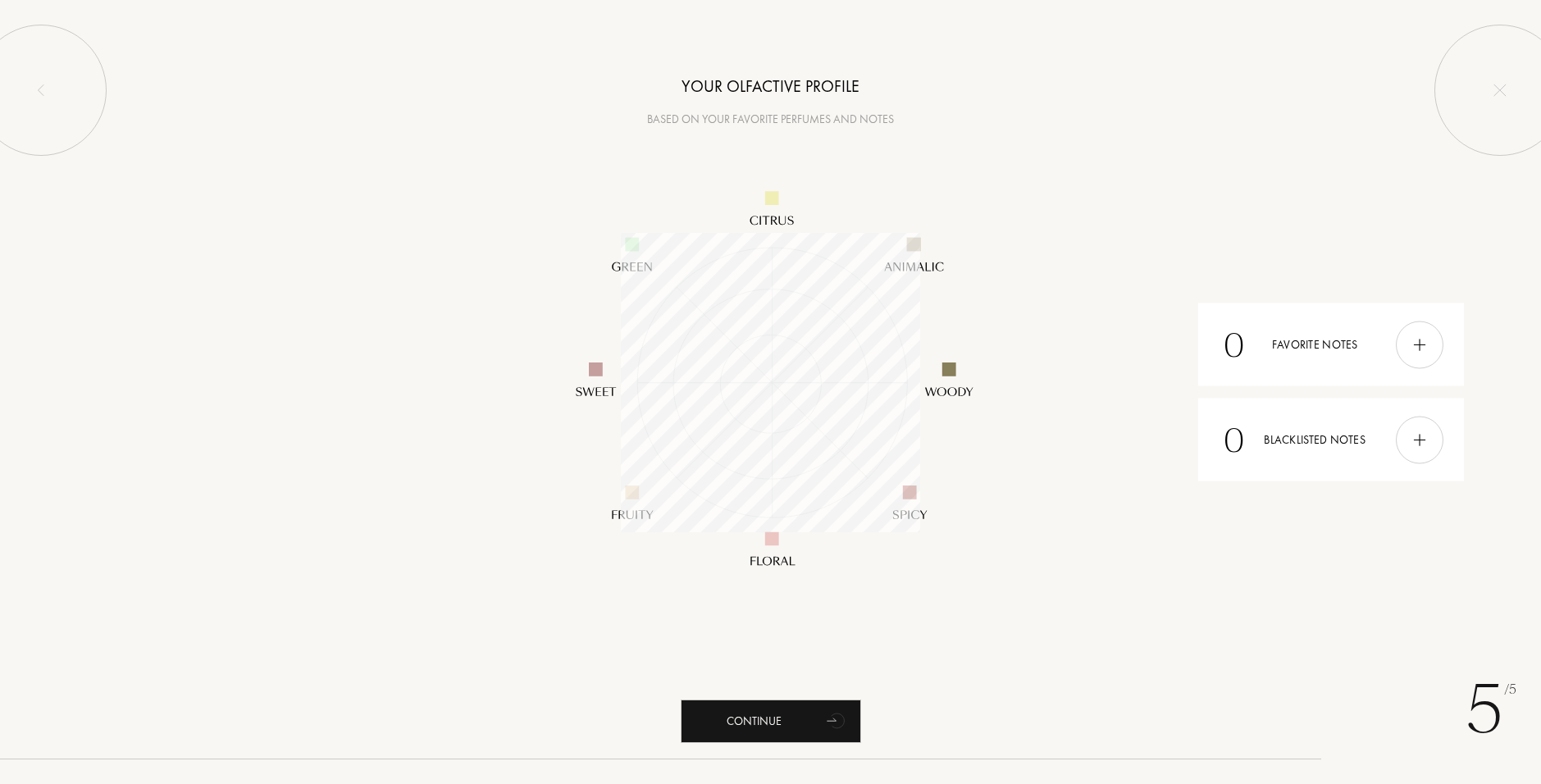
scroll to position [300, 300]
click at [1422, 358] on div at bounding box center [1420, 345] width 48 height 48
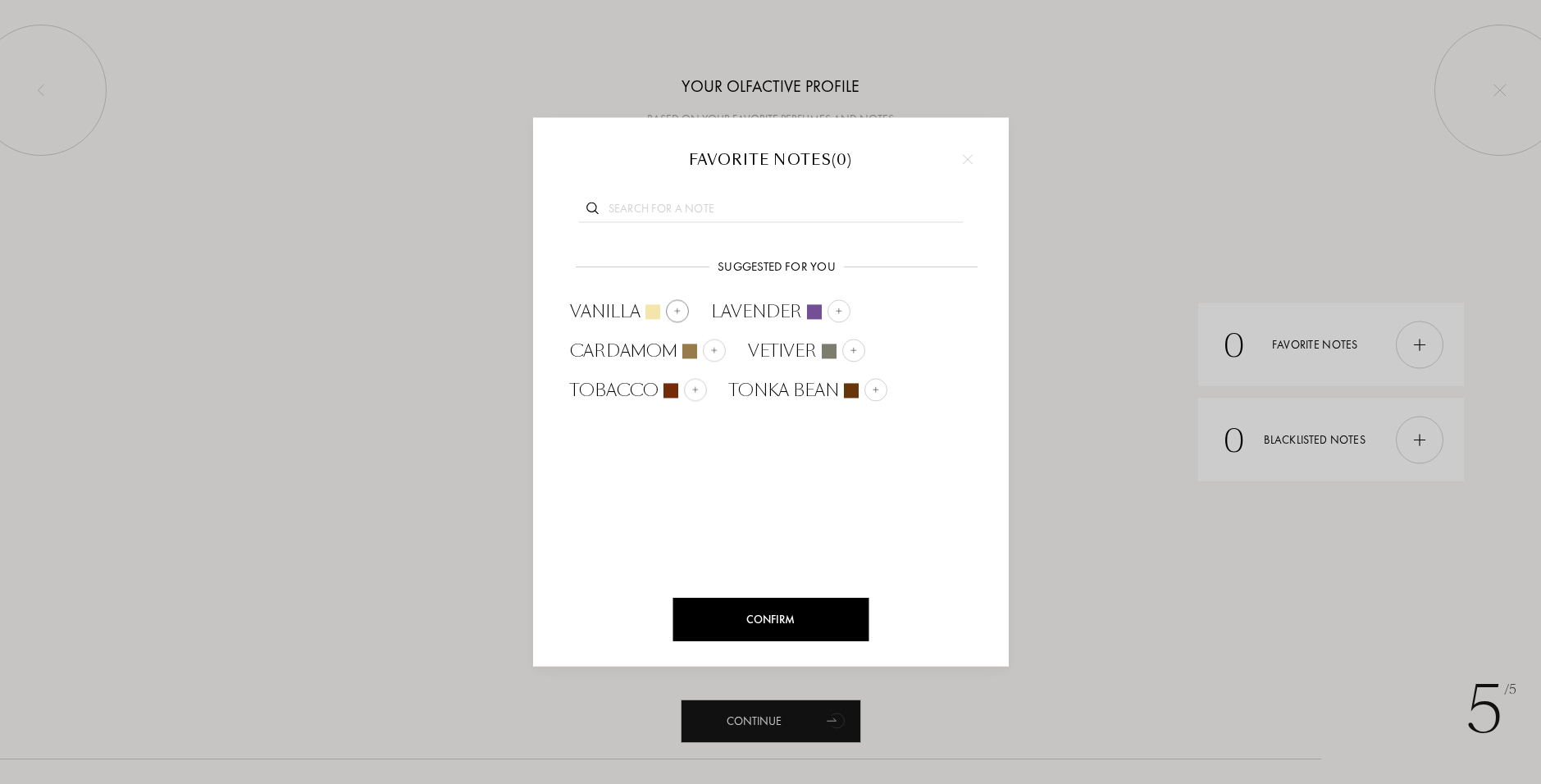
click at [676, 312] on img at bounding box center [677, 311] width 8 height 8
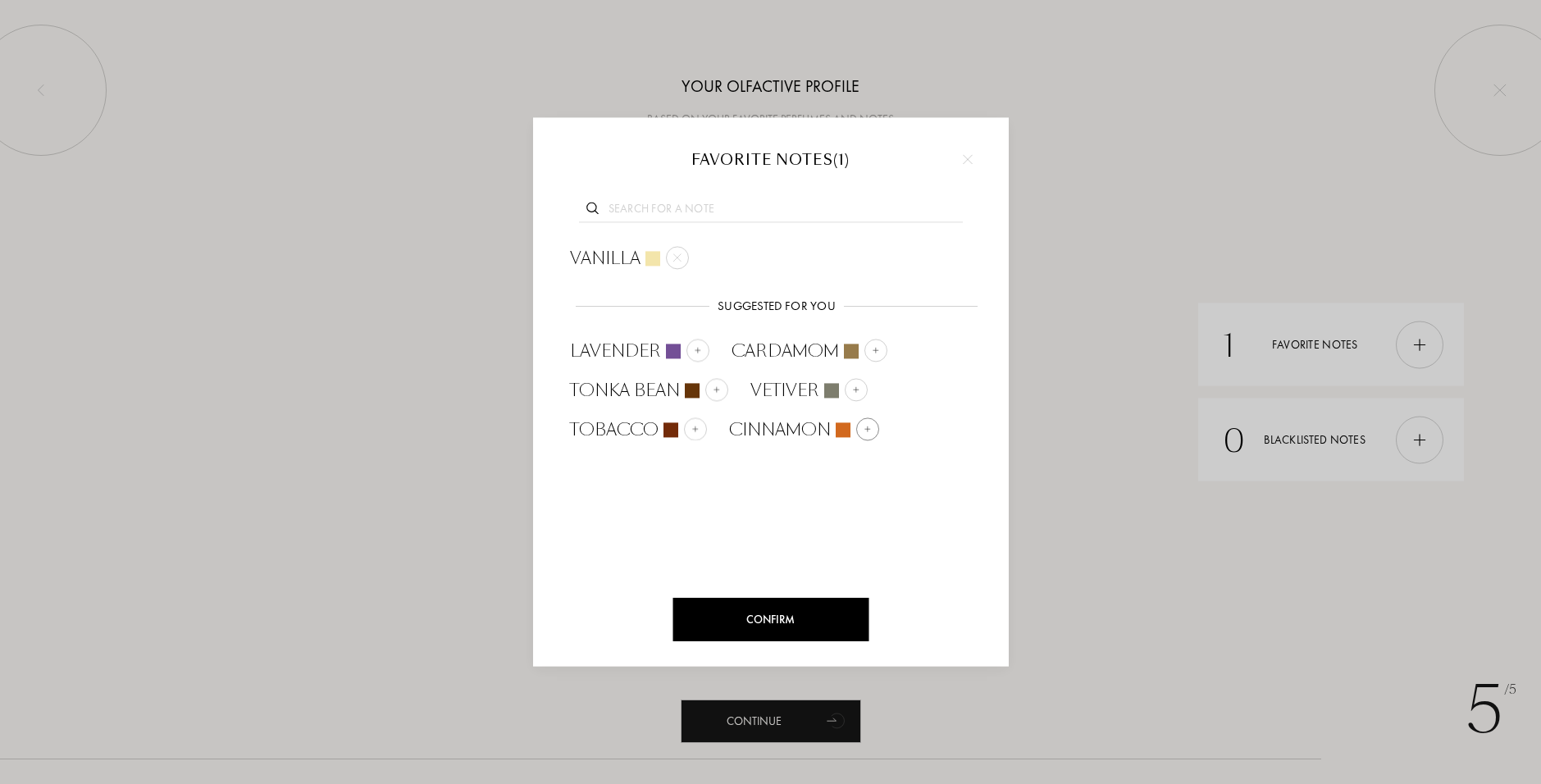
click at [868, 438] on div at bounding box center [867, 428] width 23 height 23
click at [823, 434] on div at bounding box center [825, 428] width 23 height 23
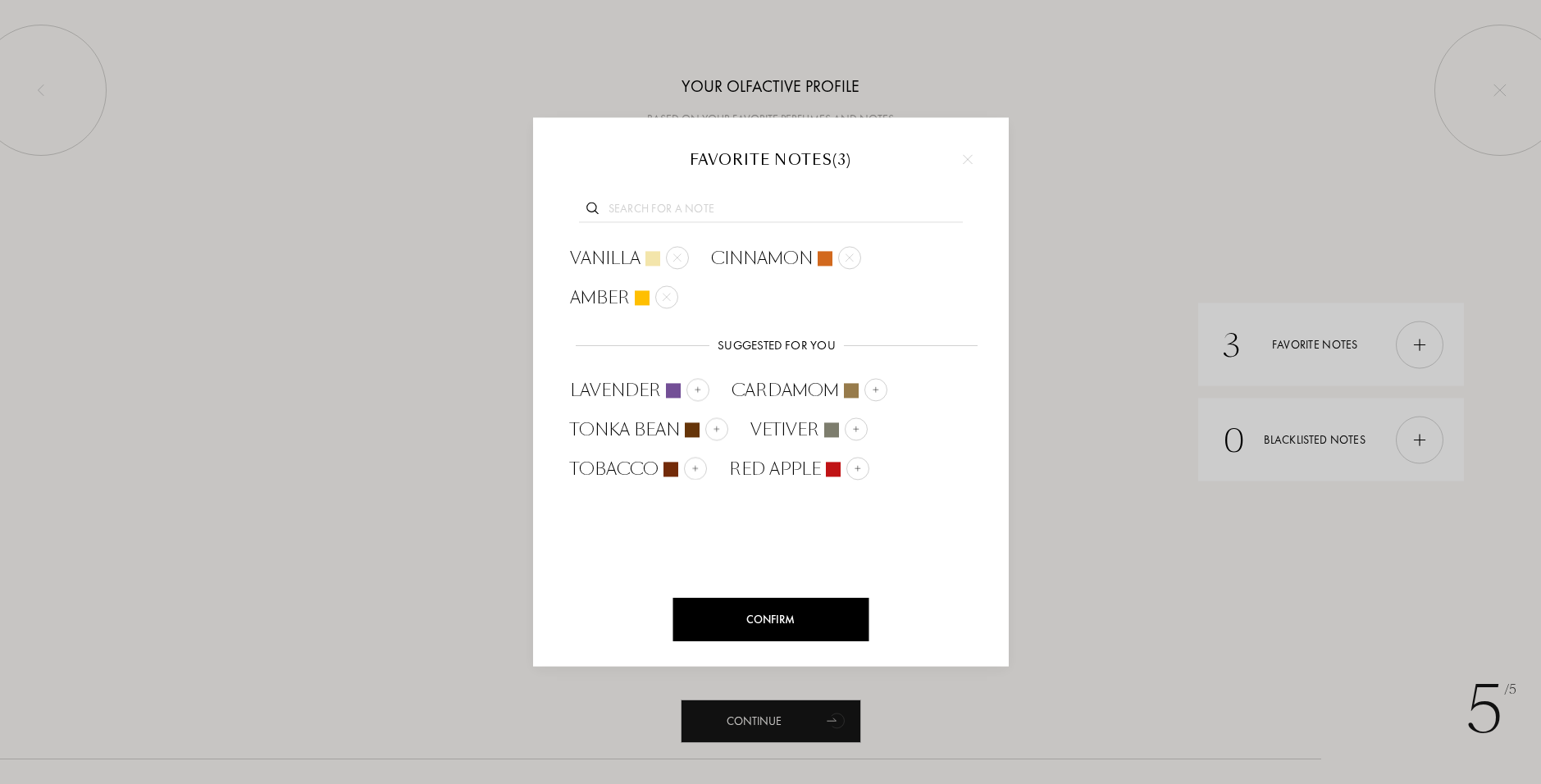
click at [699, 218] on input "text" at bounding box center [771, 211] width 384 height 22
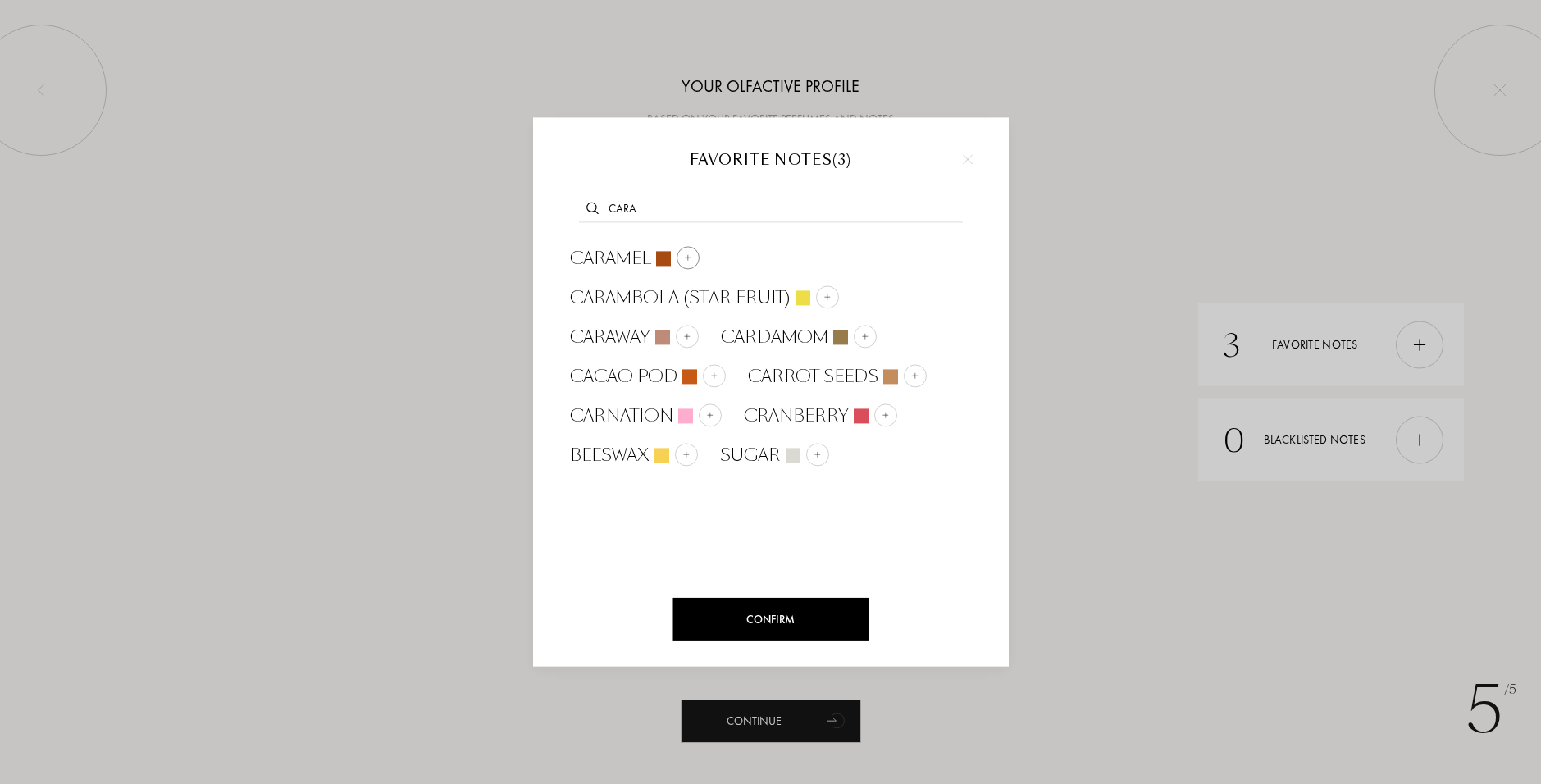
type input "cara"
click at [690, 250] on div at bounding box center [688, 257] width 23 height 23
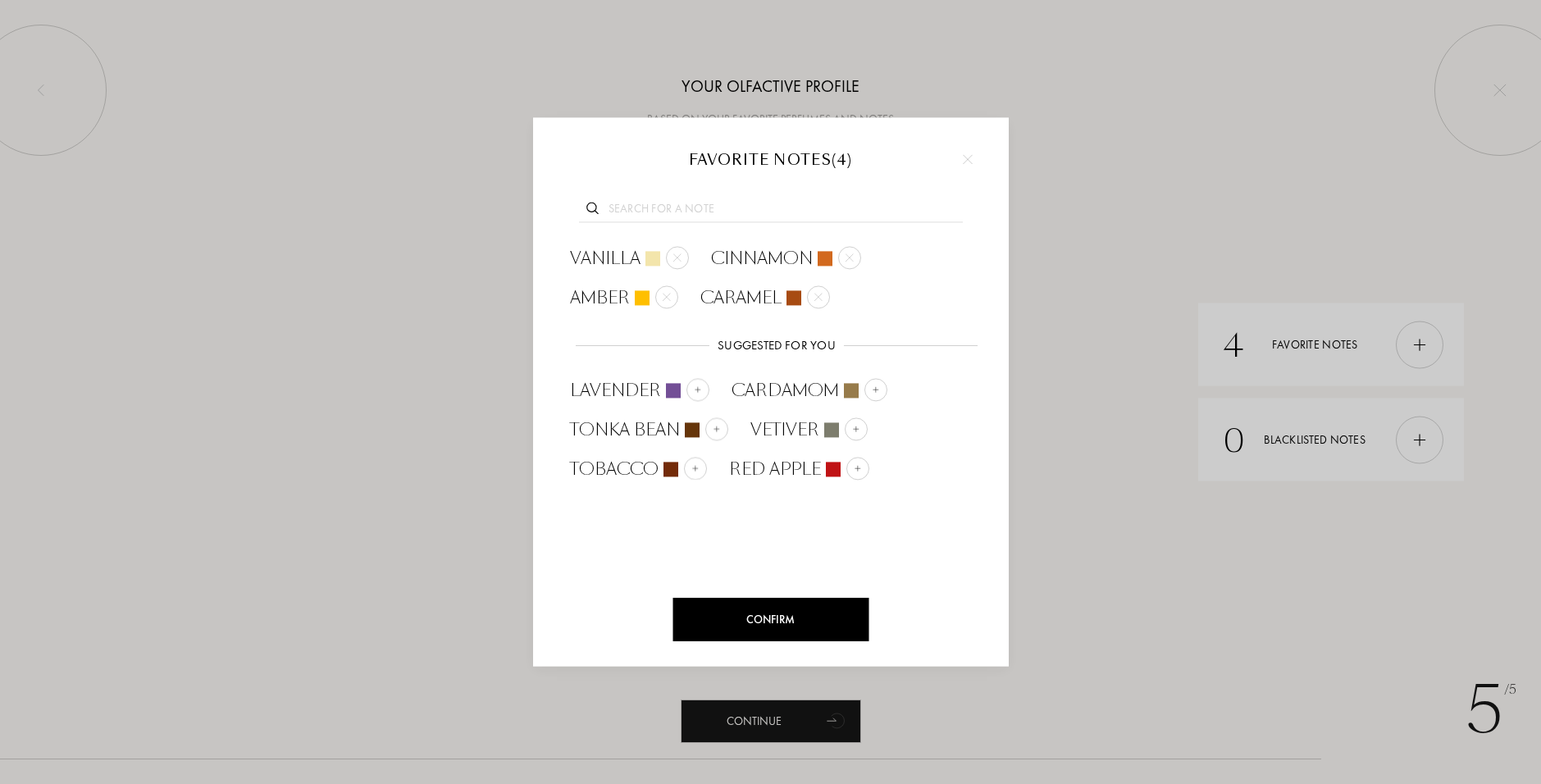
click at [708, 208] on input "text" at bounding box center [771, 211] width 384 height 22
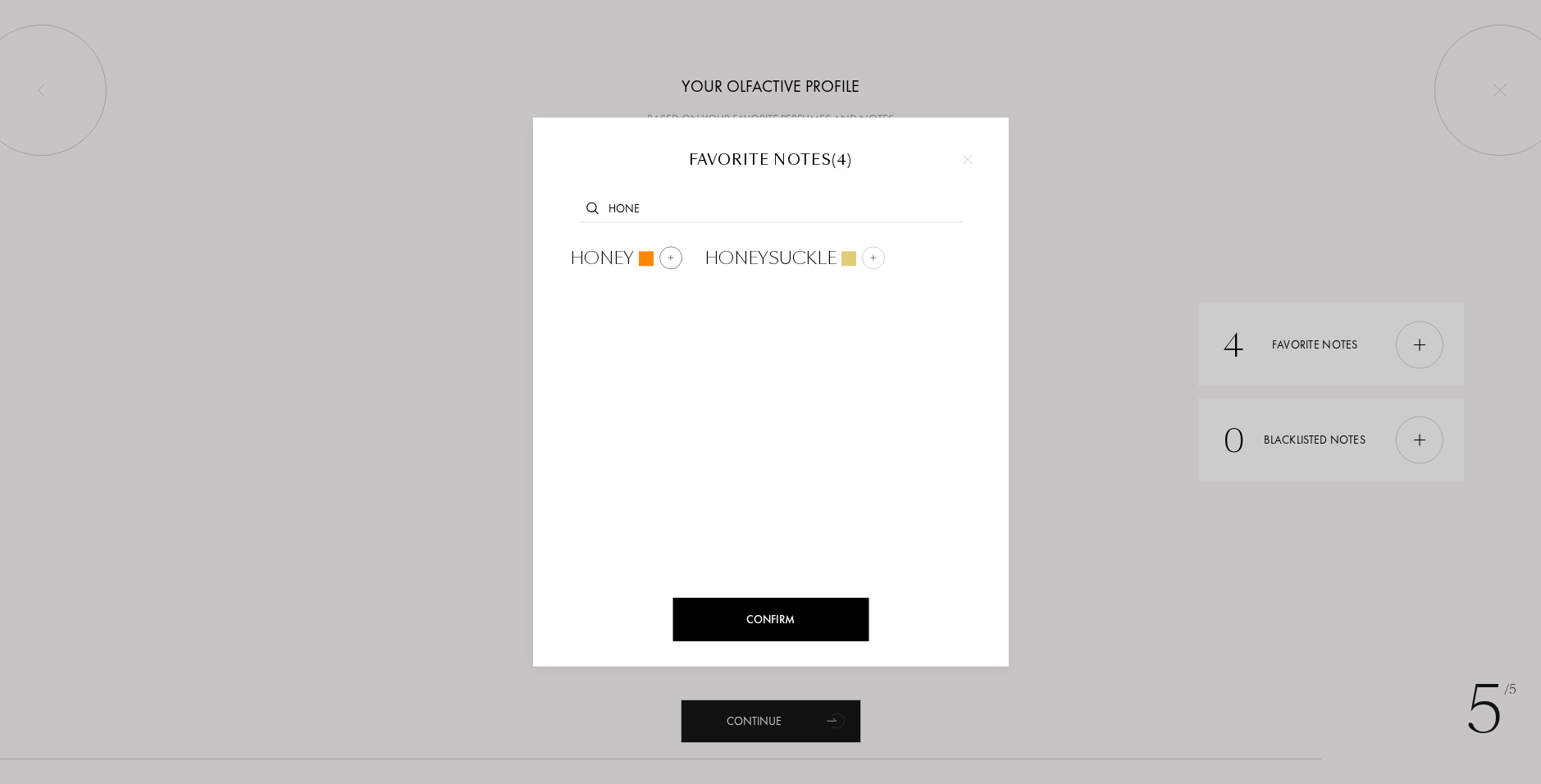
type input "hone"
click at [662, 267] on div at bounding box center [671, 257] width 23 height 23
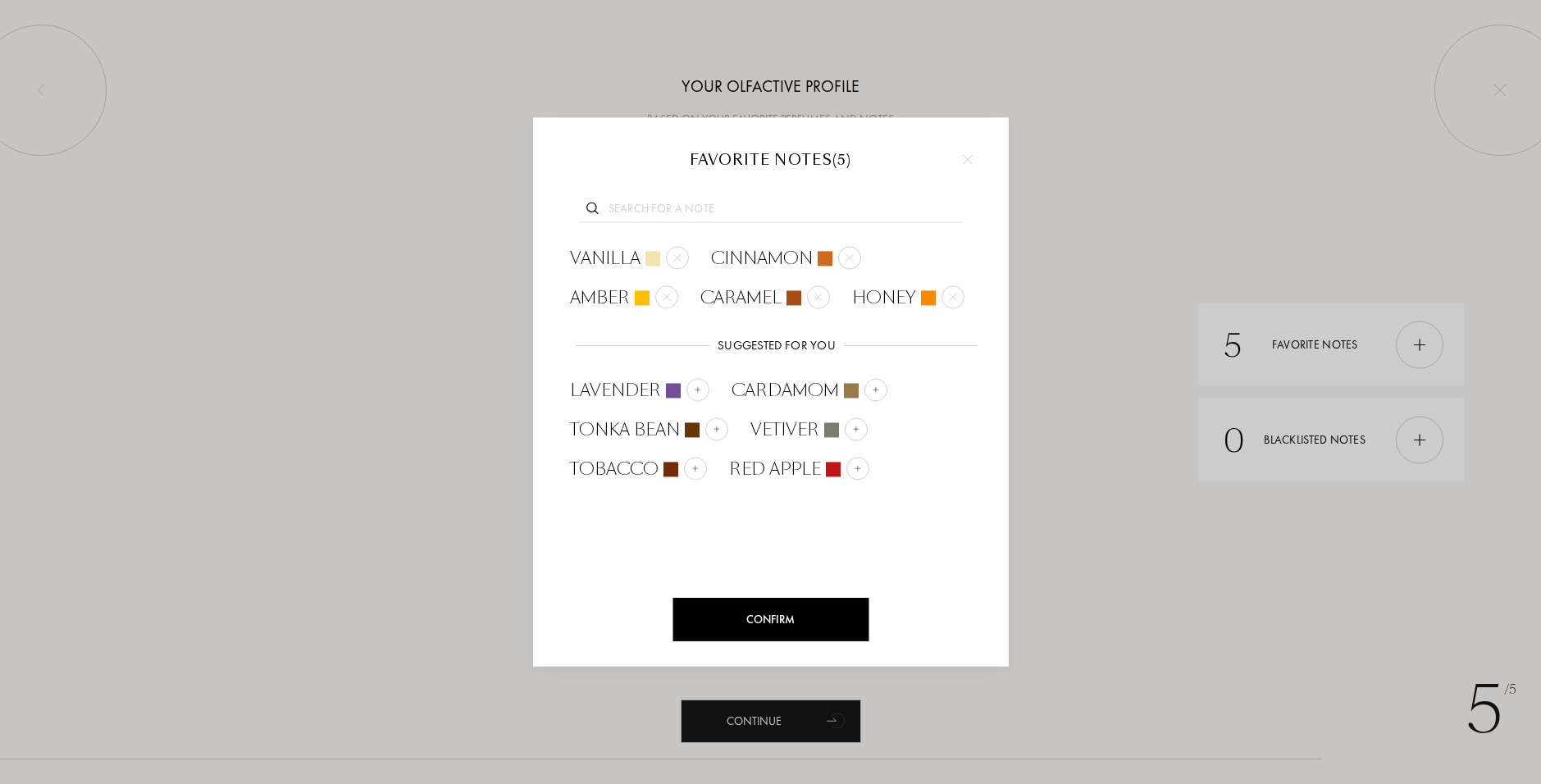
click at [717, 222] on div at bounding box center [770, 207] width 427 height 63
click at [713, 217] on input "text" at bounding box center [771, 211] width 384 height 22
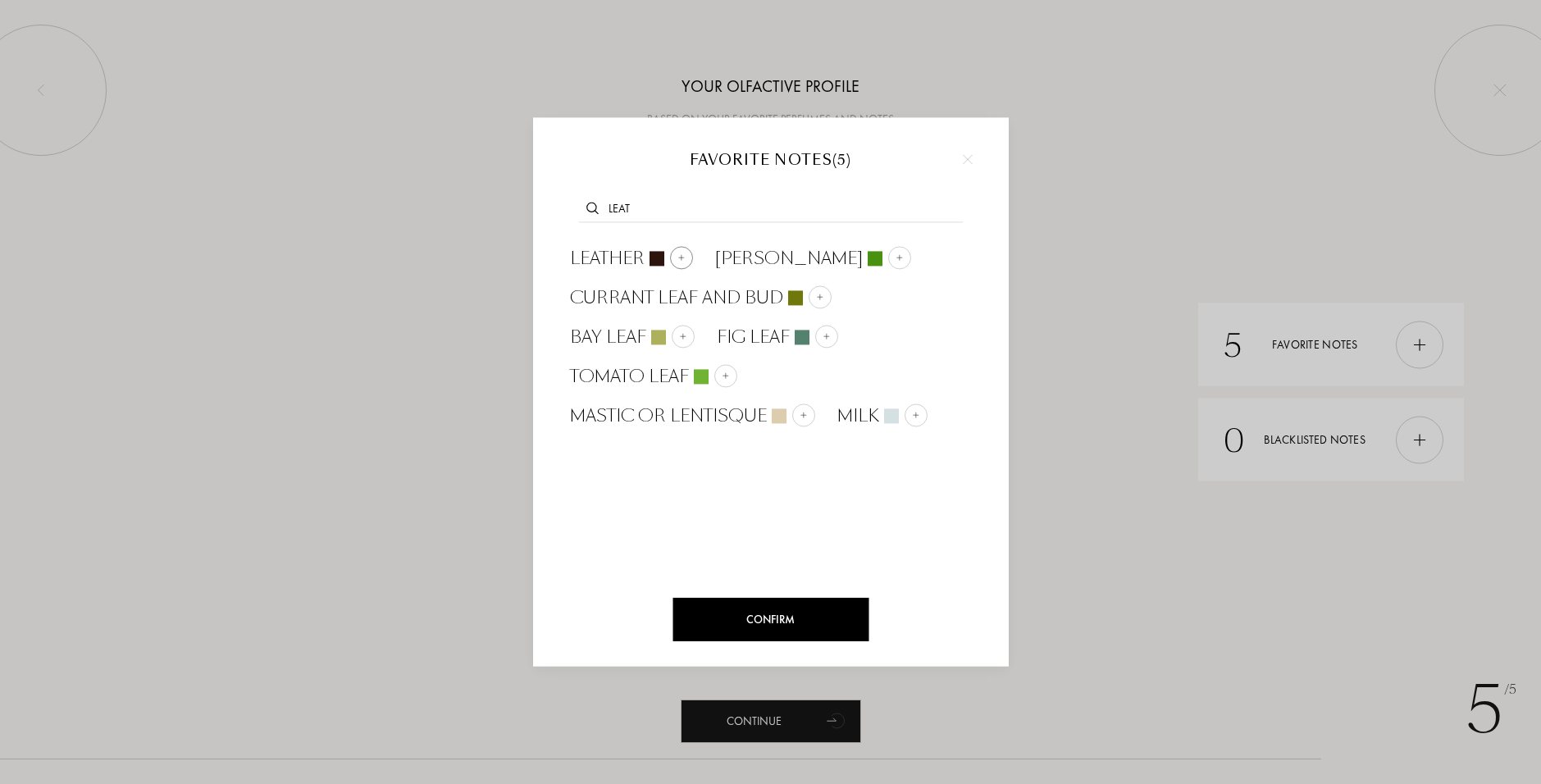
type input "leat"
click at [675, 264] on div at bounding box center [682, 257] width 23 height 23
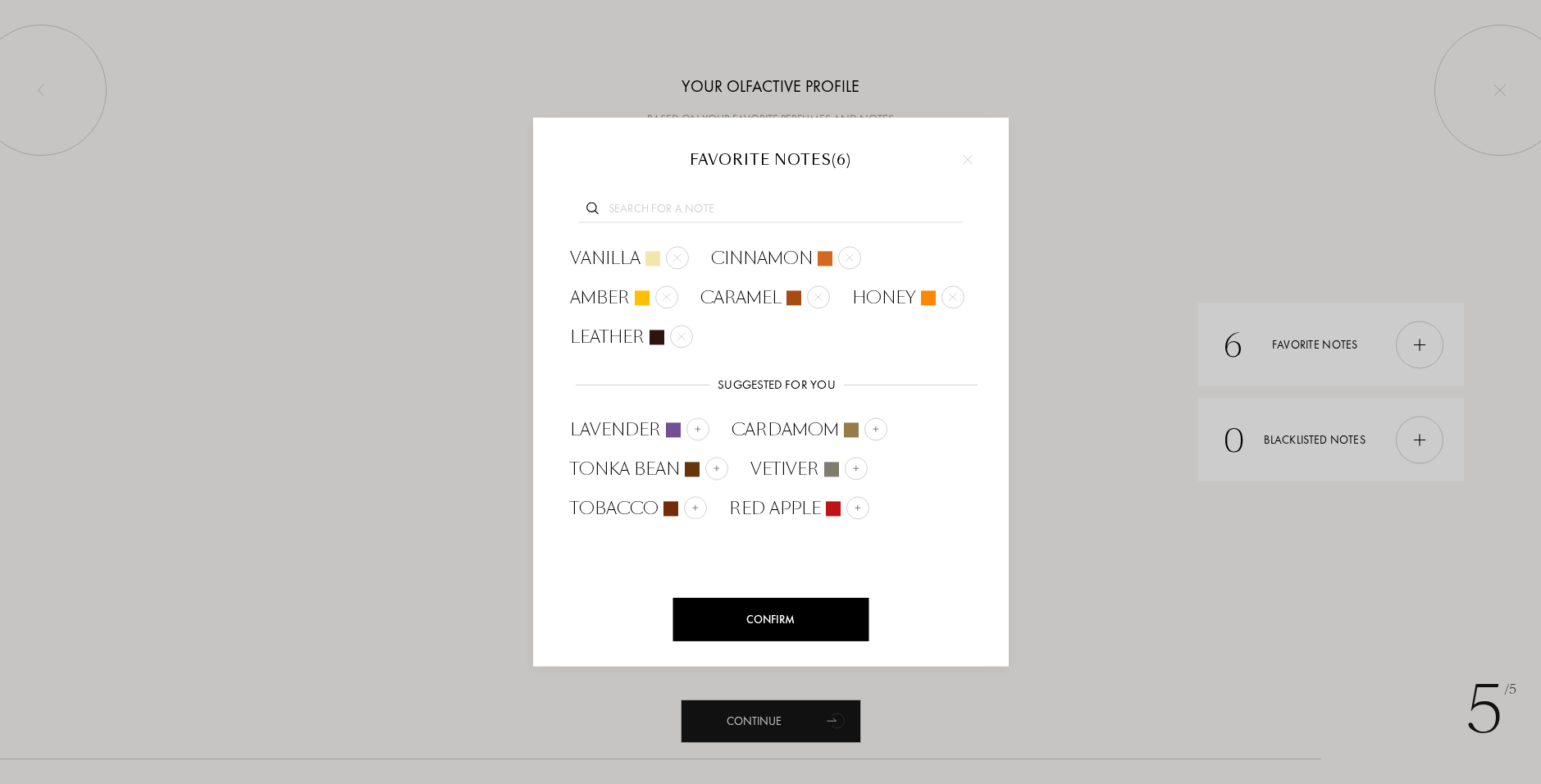
click at [815, 633] on div "Confirm" at bounding box center [770, 619] width 196 height 44
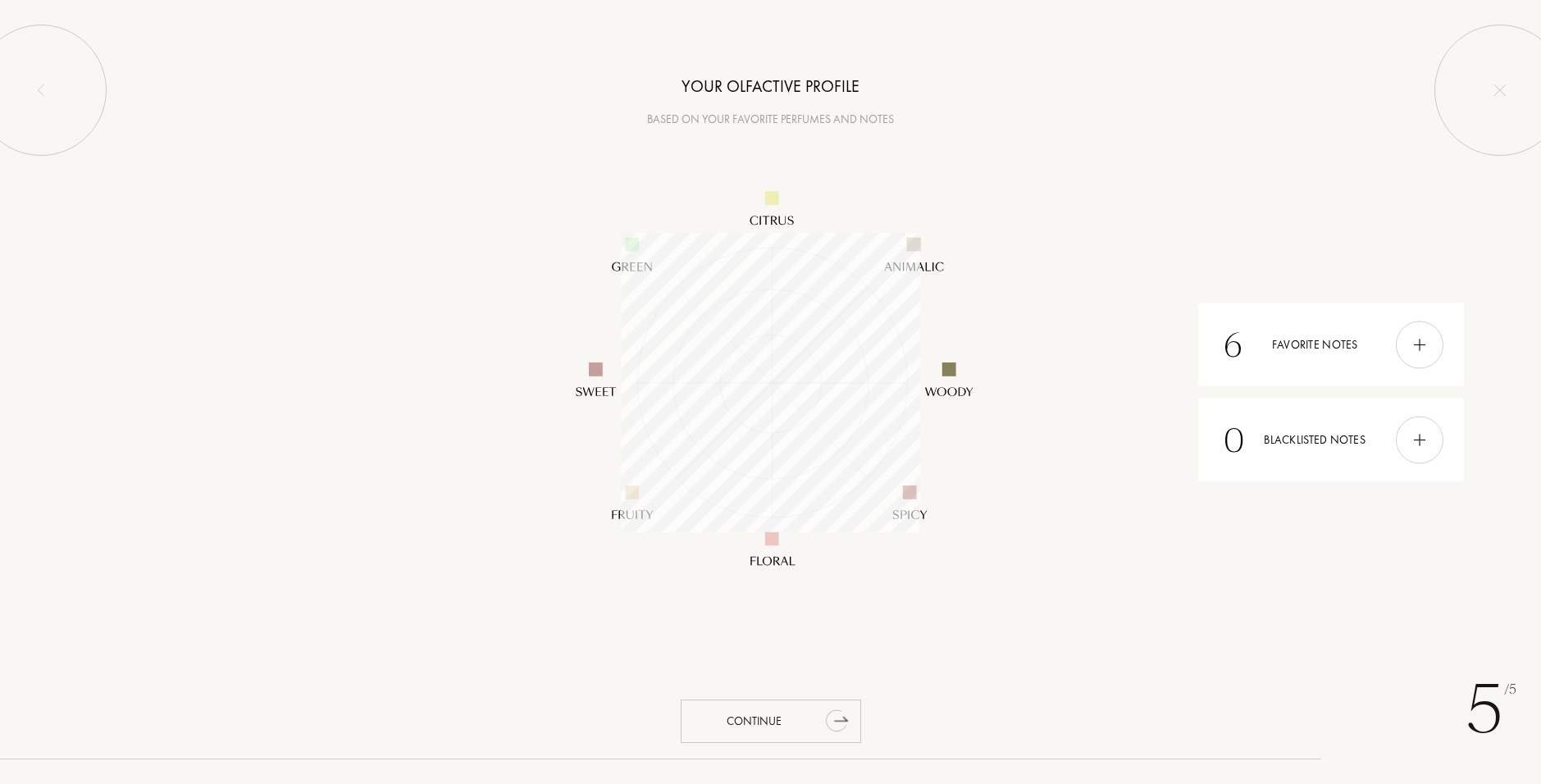
click at [838, 714] on icon "animation" at bounding box center [834, 720] width 23 height 25
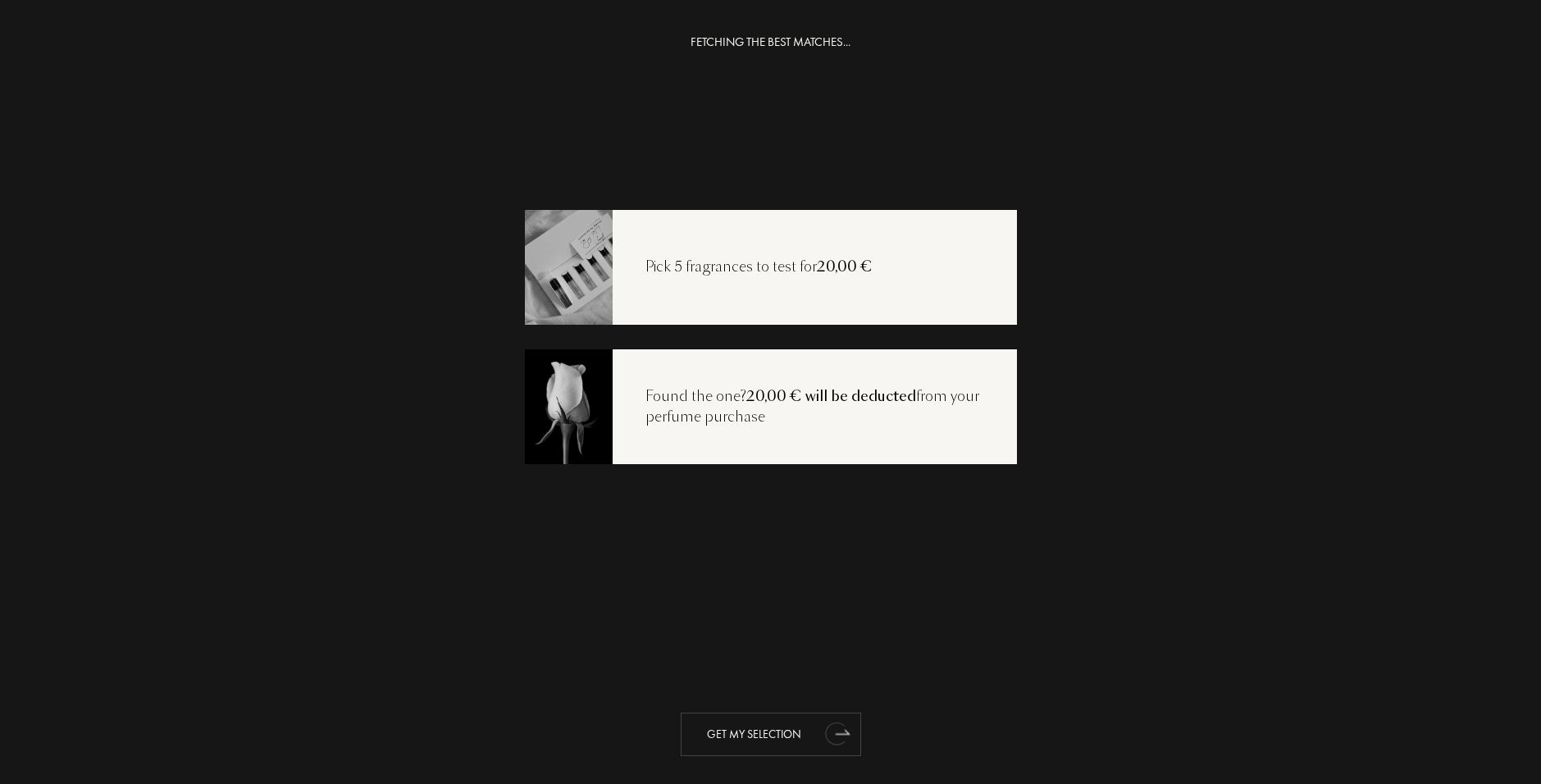
click at [812, 736] on div "Get my selection" at bounding box center [770, 734] width 181 height 44
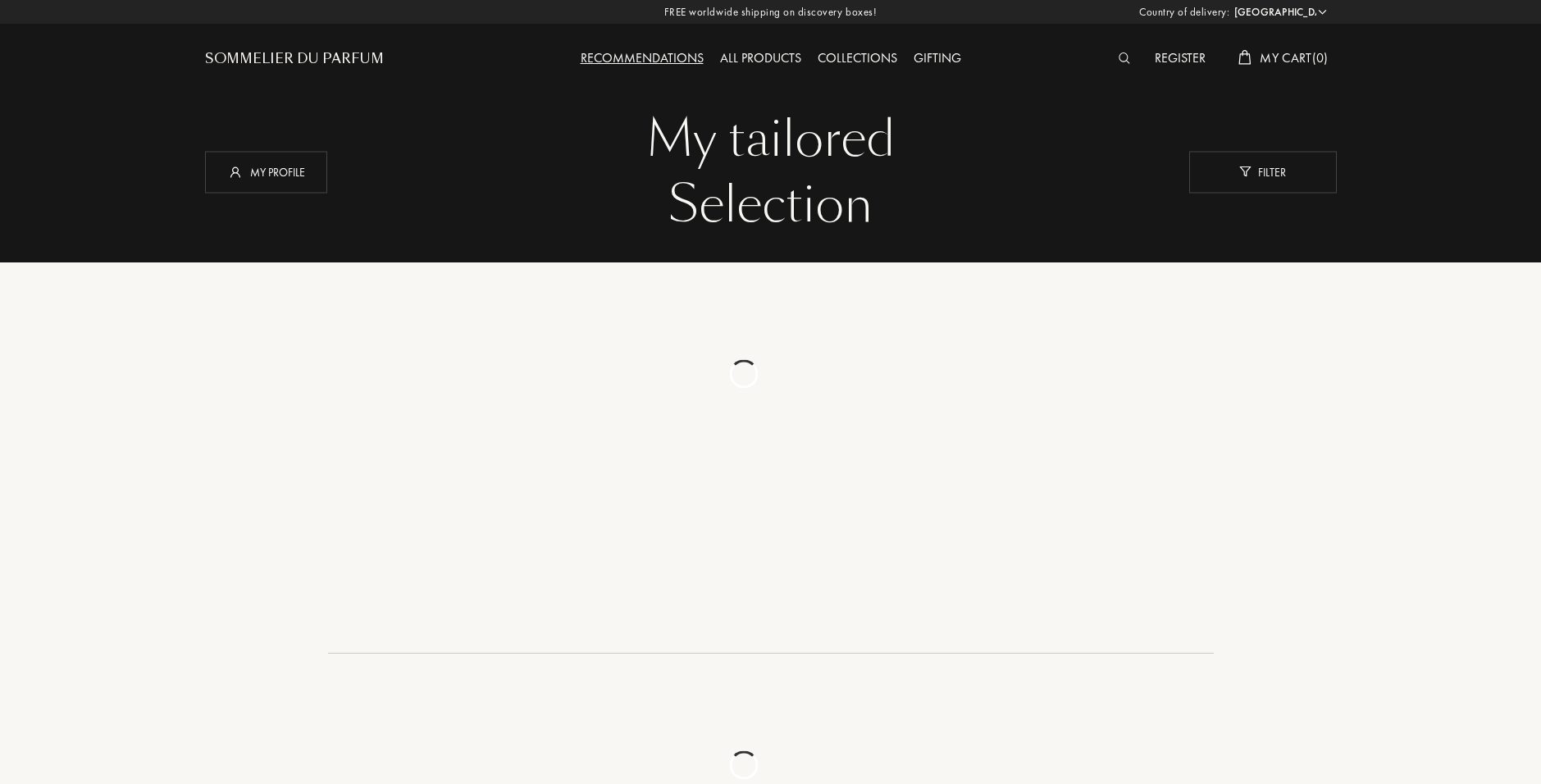
select select "ES"
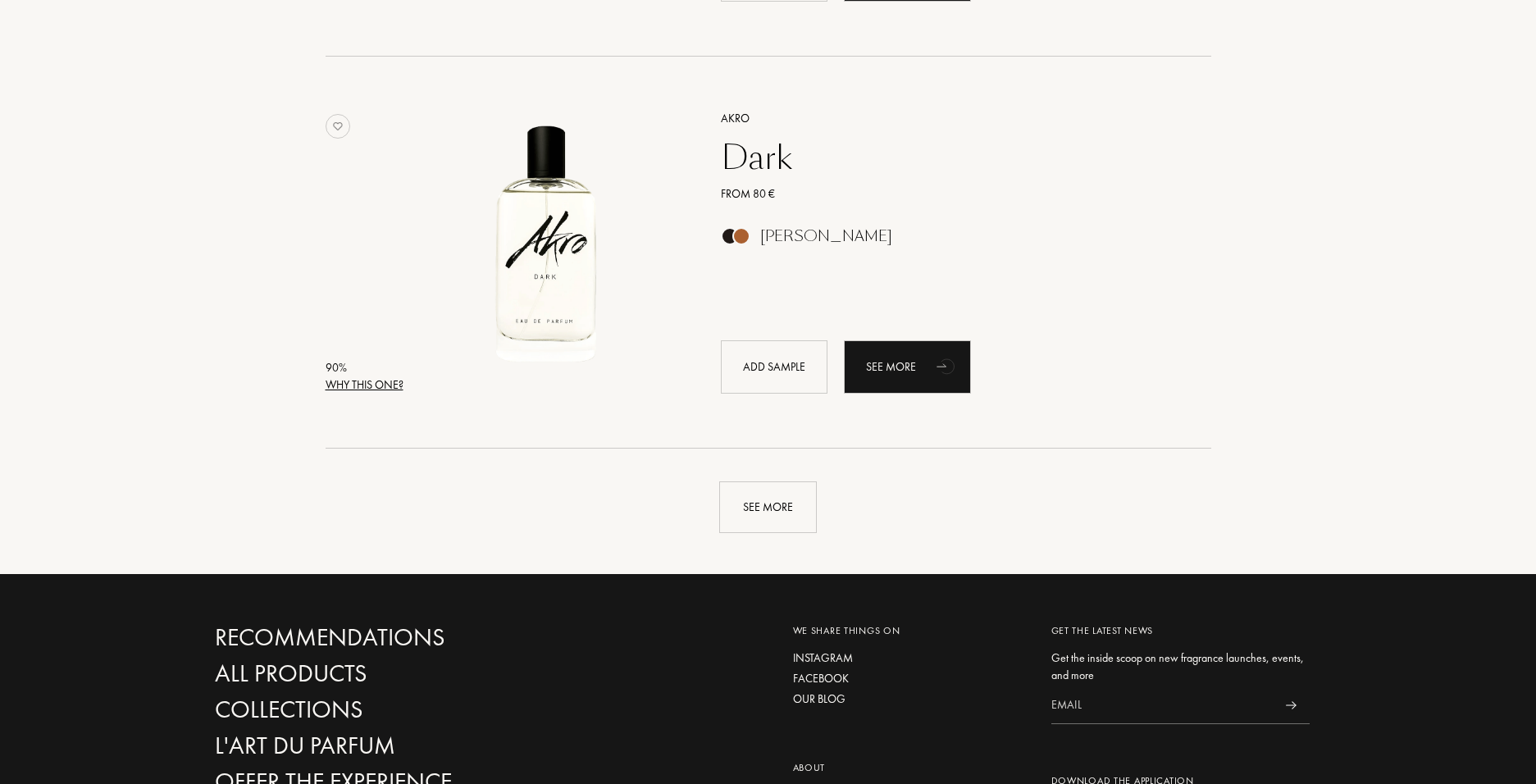
scroll to position [3853, 0]
